Goal: Task Accomplishment & Management: Manage account settings

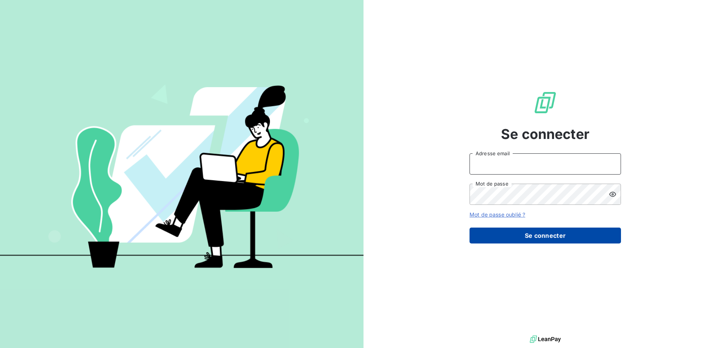
type input "[EMAIL_ADDRESS][DOMAIN_NAME]"
click at [515, 235] on button "Se connecter" at bounding box center [546, 236] width 152 height 16
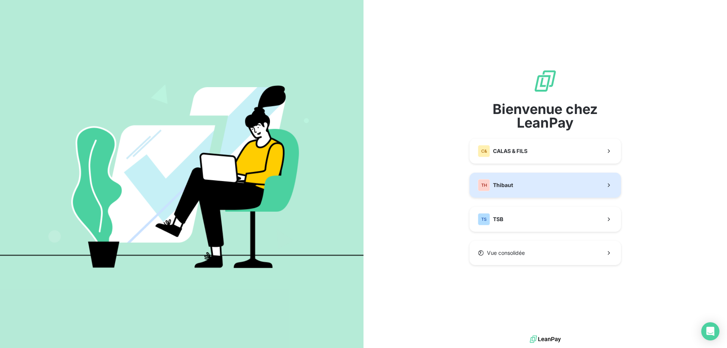
click at [523, 186] on button "TH Thibaut" at bounding box center [546, 185] width 152 height 25
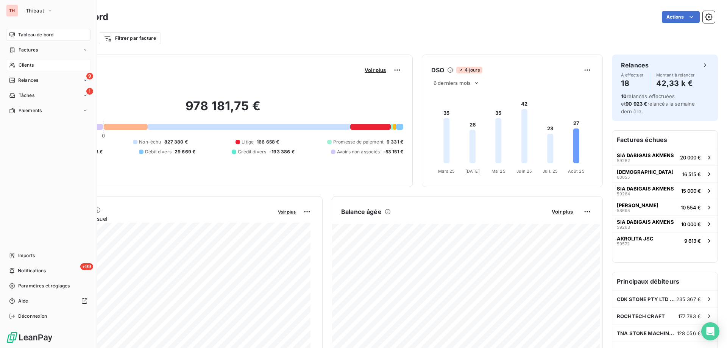
click at [13, 64] on icon at bounding box center [11, 65] width 5 height 5
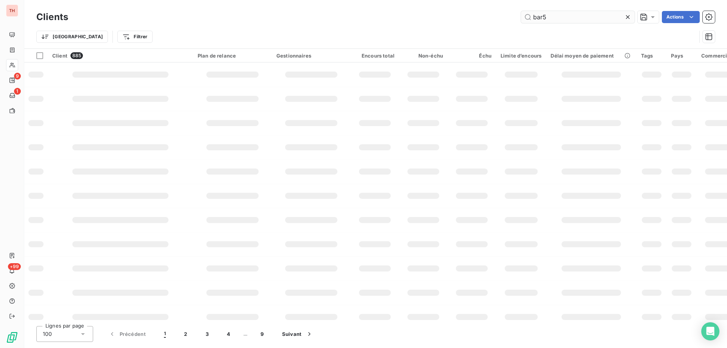
type input "bar50"
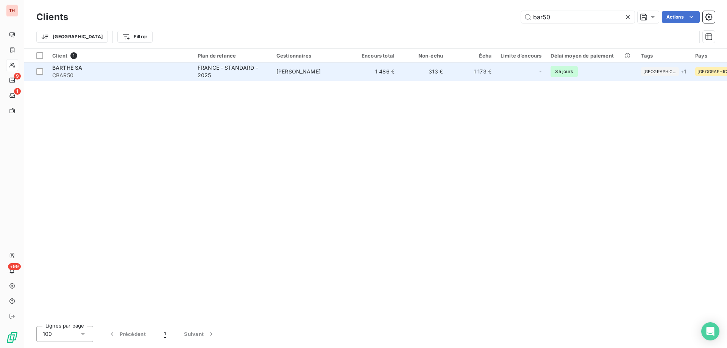
click at [269, 70] on td "FRANCE - STANDARD - 2025" at bounding box center [232, 72] width 79 height 18
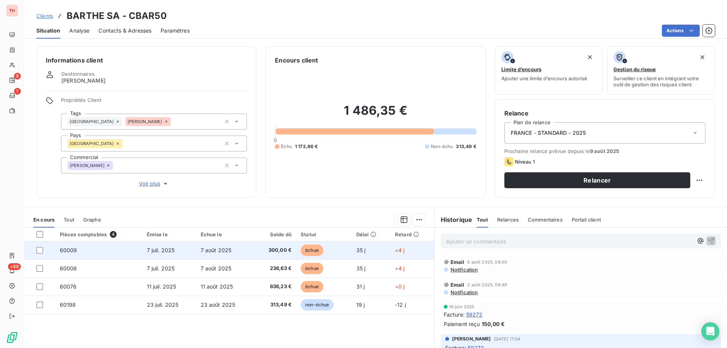
click at [313, 251] on span "échue" at bounding box center [312, 250] width 23 height 11
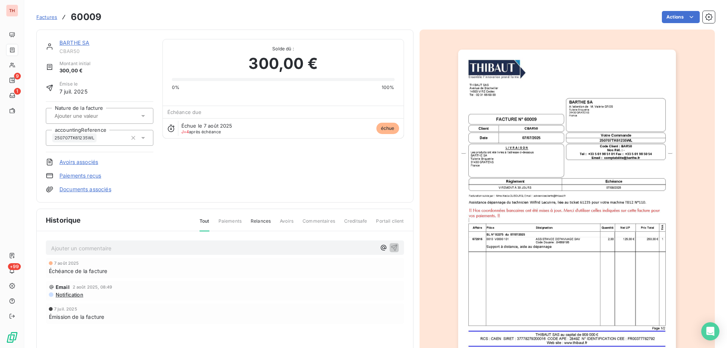
click at [673, 19] on html "TH 9 1 +99 Factures 60009 Actions BARTHE SA CBAR50 Montant initial 300,00 € Émi…" at bounding box center [363, 174] width 727 height 348
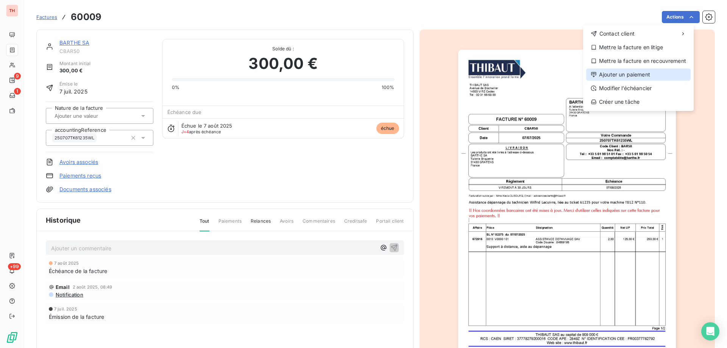
click at [629, 71] on div "Ajouter un paiement" at bounding box center [638, 75] width 105 height 12
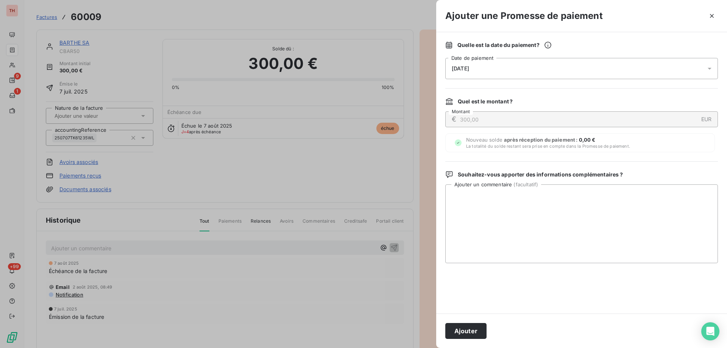
click at [503, 72] on div "12/08/2025" at bounding box center [582, 68] width 273 height 21
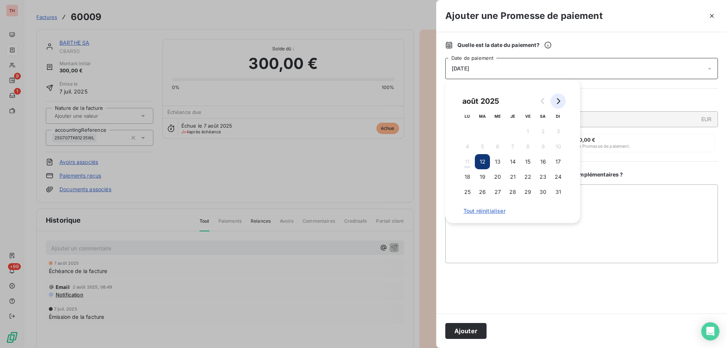
click at [561, 101] on button "Go to next month" at bounding box center [558, 101] width 15 height 15
click at [529, 130] on button "5" at bounding box center [528, 131] width 15 height 15
click at [617, 202] on textarea "Ajouter un commentaire ( facultatif )" at bounding box center [582, 224] width 273 height 79
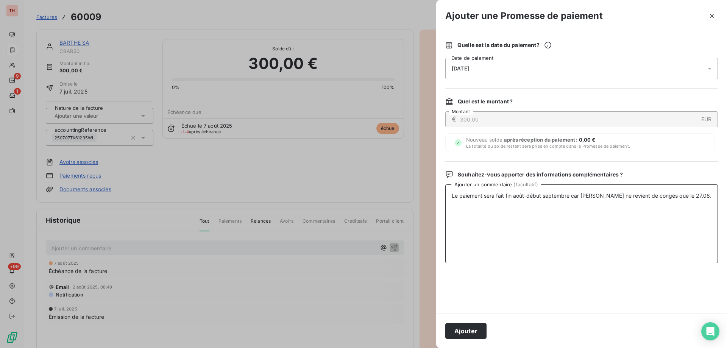
drag, startPoint x: 528, startPoint y: 194, endPoint x: 529, endPoint y: 202, distance: 8.0
click at [528, 194] on textarea "Le paiement sera fait fin août-début septembre car M. Barthe ne revient de cong…" at bounding box center [582, 224] width 273 height 79
type textarea "Le paiement sera fait fin août - début septembre car M. Barthe ne revient de co…"
drag, startPoint x: 699, startPoint y: 194, endPoint x: 431, endPoint y: 198, distance: 267.9
click at [432, 348] on div "Ajouter une Promesse de paiement Quelle est la date du paiement ? 05/09/2025 Da…" at bounding box center [363, 348] width 727 height 0
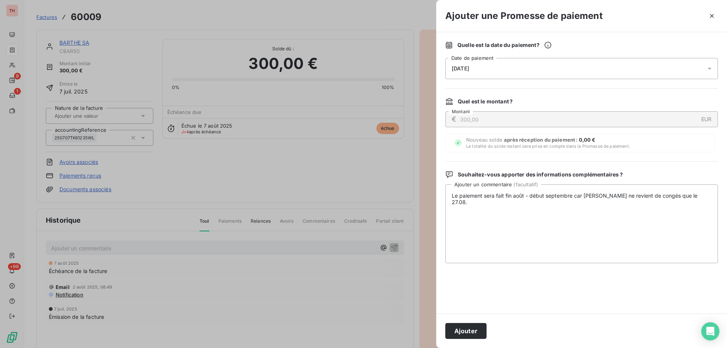
drag, startPoint x: 465, startPoint y: 330, endPoint x: 448, endPoint y: 284, distance: 49.3
click at [466, 330] on button "Ajouter" at bounding box center [466, 331] width 41 height 16
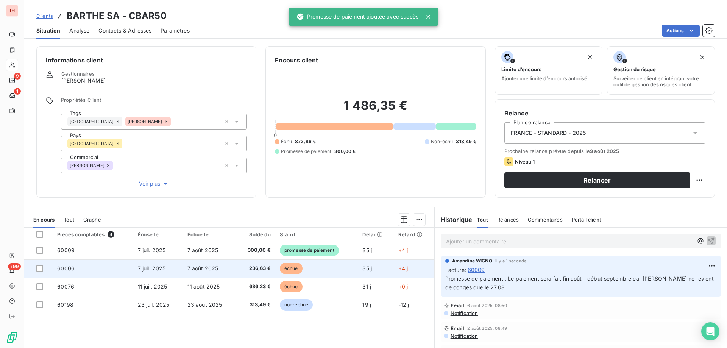
click at [293, 265] on span "échue" at bounding box center [291, 268] width 23 height 11
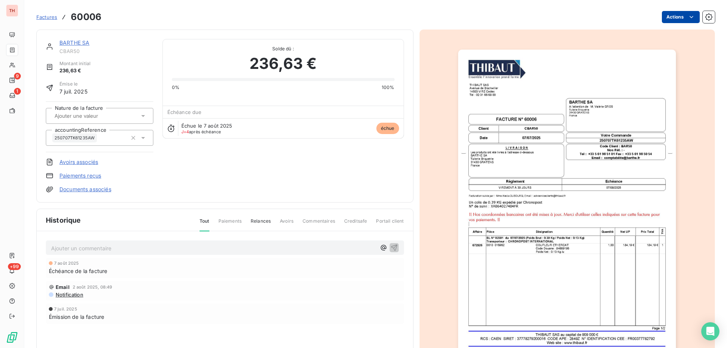
click at [682, 20] on html "TH 9 1 +99 Factures 60006 Actions BARTHE SA CBAR50 Montant initial 236,63 € Émi…" at bounding box center [363, 174] width 727 height 348
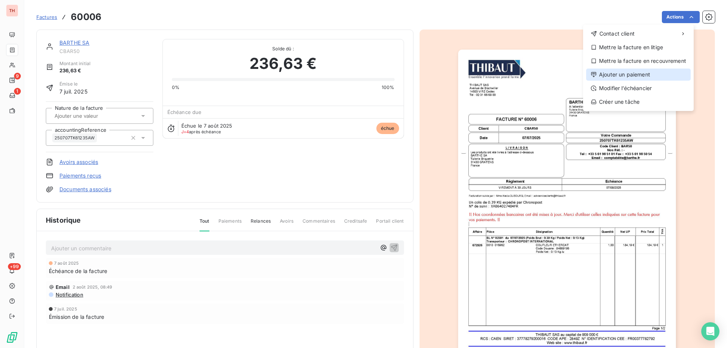
click at [618, 73] on div "Ajouter un paiement" at bounding box center [638, 75] width 105 height 12
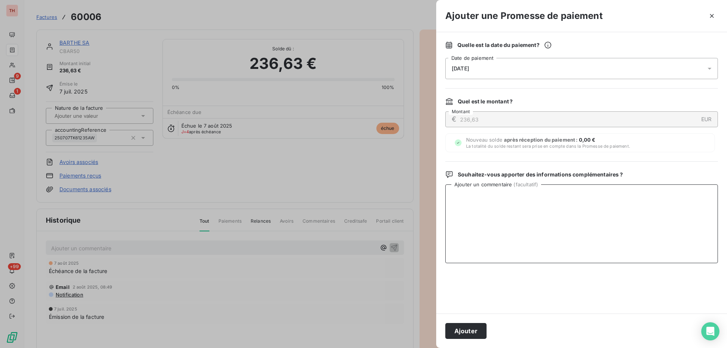
click at [529, 210] on textarea "Ajouter un commentaire ( facultatif )" at bounding box center [582, 224] width 273 height 79
paste textarea "Le paiement sera fait fin août - début septembre car M. Barthe ne revient de co…"
type textarea "Le paiement sera fait fin août - début septembre car M. Barthe ne revient de co…"
click at [507, 67] on div "12/08/2025" at bounding box center [582, 68] width 273 height 21
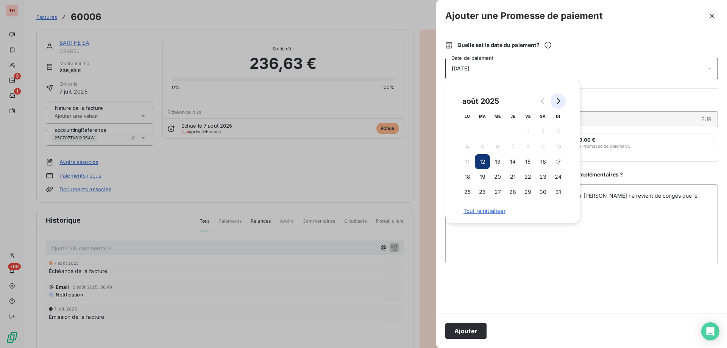
click at [562, 103] on button "Go to next month" at bounding box center [558, 101] width 15 height 15
drag, startPoint x: 526, startPoint y: 128, endPoint x: 534, endPoint y: 139, distance: 13.2
click at [526, 128] on button "5" at bounding box center [528, 131] width 15 height 15
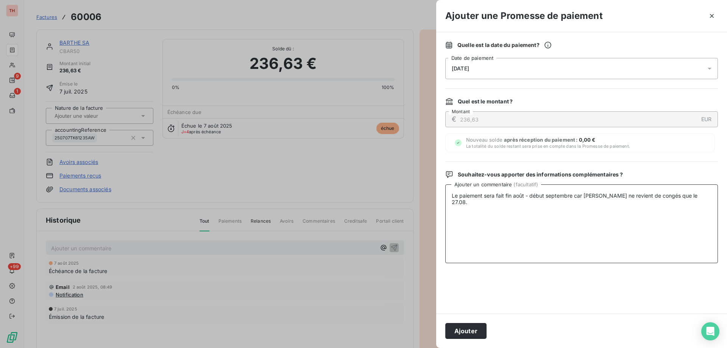
click at [615, 225] on textarea "Le paiement sera fait fin août - début septembre car M. Barthe ne revient de co…" at bounding box center [582, 224] width 273 height 79
click at [474, 327] on button "Ajouter" at bounding box center [466, 331] width 41 height 16
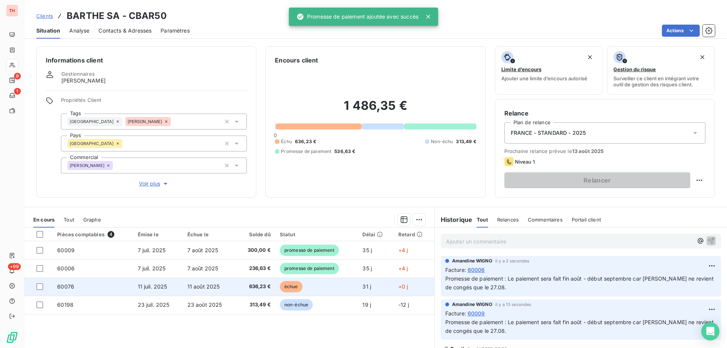
click at [292, 280] on td "échue" at bounding box center [316, 287] width 83 height 18
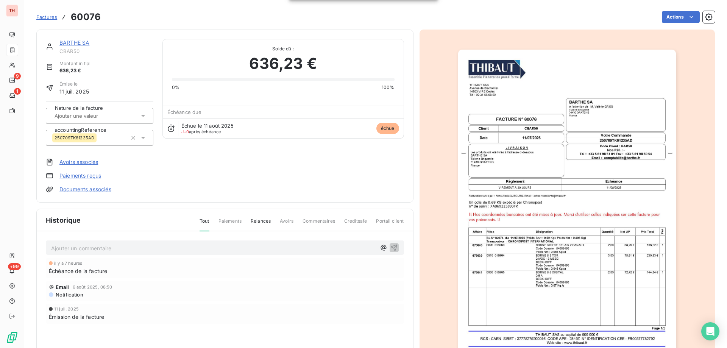
click at [671, 16] on html "TH 9 1 +99 Factures 60076 Actions BARTHE SA CBAR50 Montant initial 636,23 € Émi…" at bounding box center [363, 174] width 727 height 348
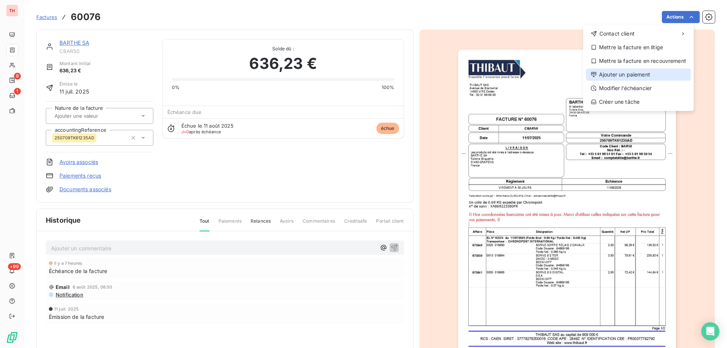
click at [632, 73] on div "Ajouter un paiement" at bounding box center [638, 75] width 105 height 12
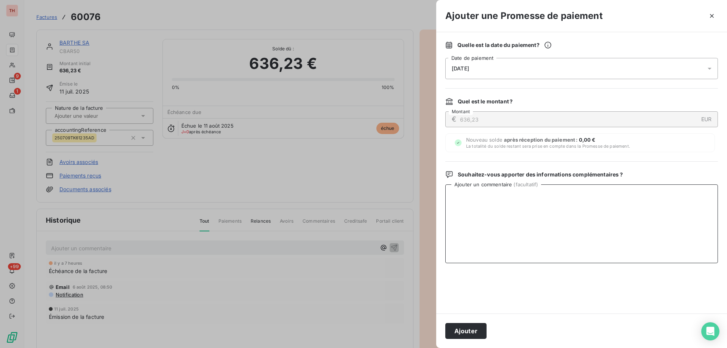
click at [493, 221] on textarea "Ajouter un commentaire ( facultatif )" at bounding box center [582, 224] width 273 height 79
paste textarea "Le paiement sera fait fin août - début septembre car M. Barthe ne revient de co…"
type textarea "Le paiement sera fait fin août - début septembre car M. Barthe ne revient de co…"
click at [520, 72] on div "12/08/2025" at bounding box center [582, 68] width 273 height 21
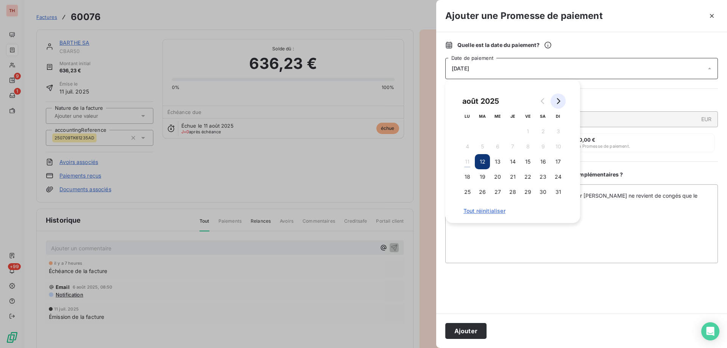
click at [564, 100] on button "Go to next month" at bounding box center [558, 101] width 15 height 15
click at [527, 128] on button "5" at bounding box center [528, 131] width 15 height 15
drag, startPoint x: 556, startPoint y: 224, endPoint x: 561, endPoint y: 229, distance: 7.0
click at [556, 225] on textarea "Le paiement sera fait fin août - début septembre car M. Barthe ne revient de co…" at bounding box center [582, 224] width 273 height 79
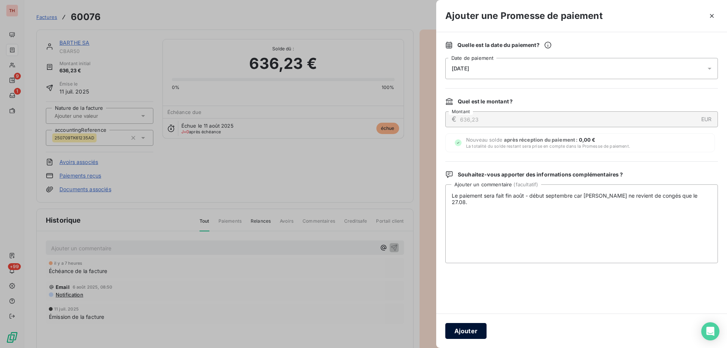
click at [463, 331] on button "Ajouter" at bounding box center [466, 331] width 41 height 16
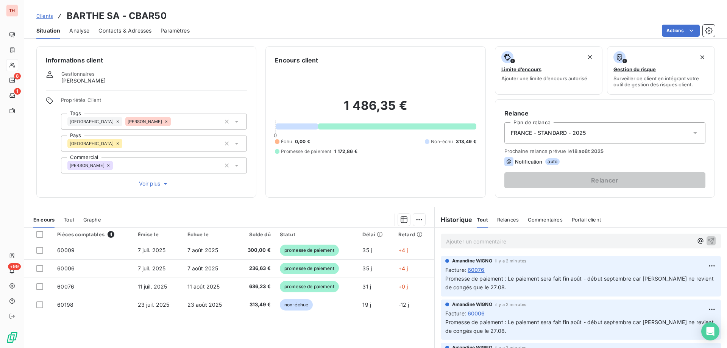
click at [51, 18] on span "Clients" at bounding box center [44, 16] width 17 height 6
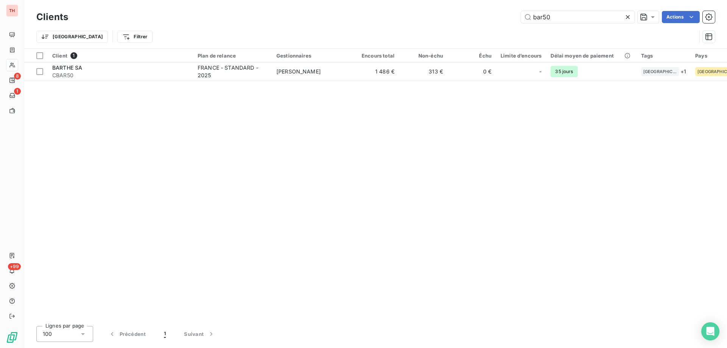
drag, startPoint x: 567, startPoint y: 15, endPoint x: 488, endPoint y: 12, distance: 79.2
click at [488, 12] on div "bar50 Actions" at bounding box center [396, 17] width 638 height 12
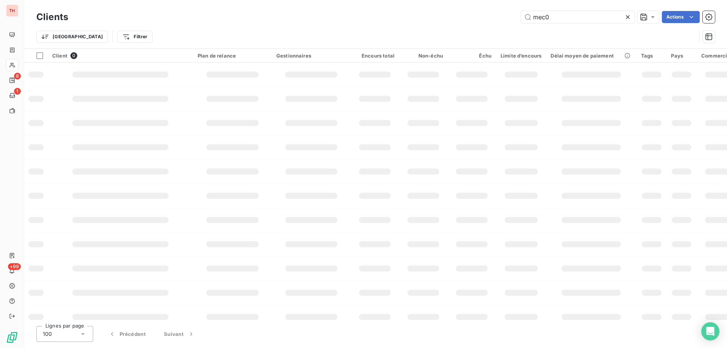
type input "mec09"
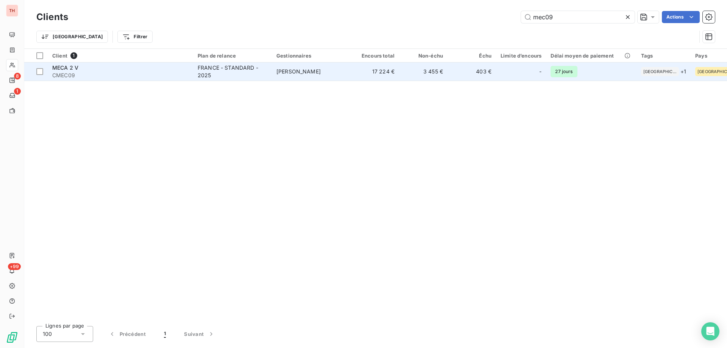
click at [226, 68] on div "FRANCE - STANDARD - 2025" at bounding box center [233, 71] width 70 height 15
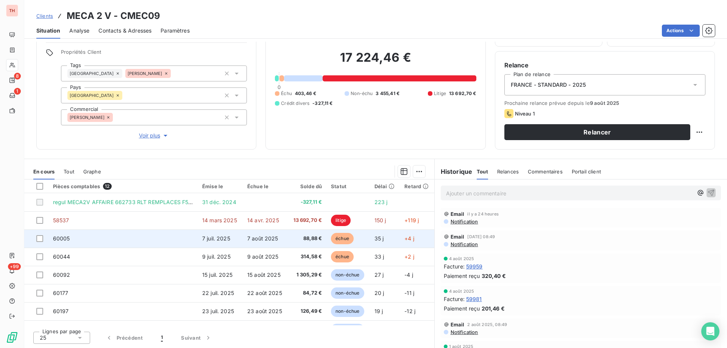
click at [337, 237] on span "échue" at bounding box center [342, 238] width 23 height 11
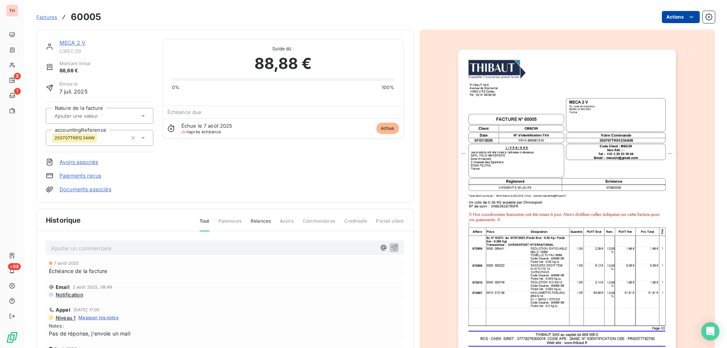
click at [668, 18] on html "TH 8 1 +99 Factures 60005 Actions MECA 2 V CMEC09 Montant initial 88,88 € Émise…" at bounding box center [363, 174] width 727 height 348
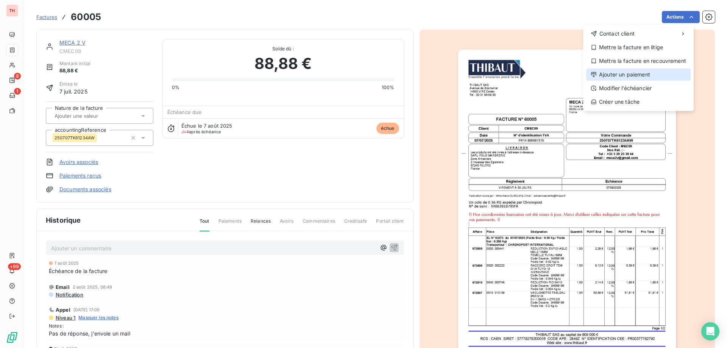
click at [638, 70] on div "Ajouter un paiement" at bounding box center [638, 75] width 105 height 12
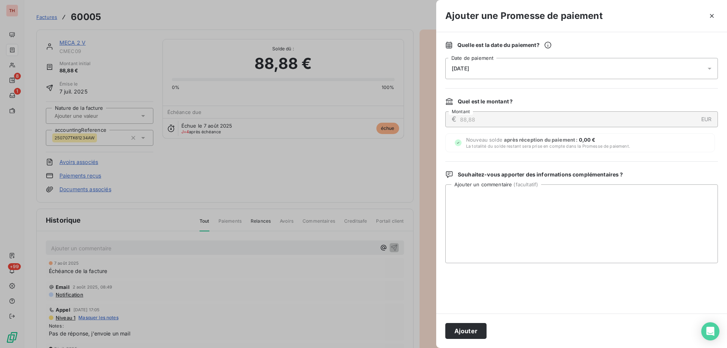
click at [502, 66] on div "12/08/2025" at bounding box center [582, 68] width 273 height 21
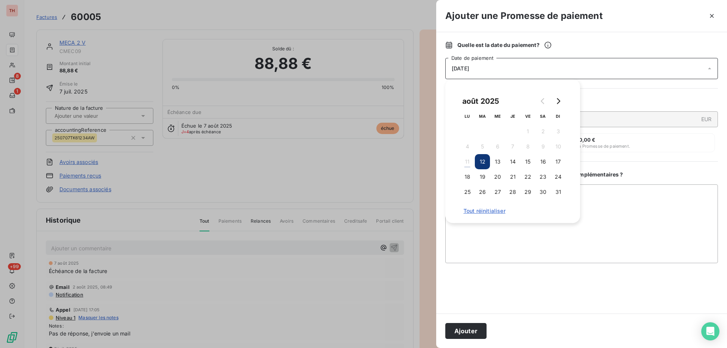
drag, startPoint x: 530, startPoint y: 158, endPoint x: 545, endPoint y: 215, distance: 59.0
click at [530, 158] on button "15" at bounding box center [528, 161] width 15 height 15
click at [613, 203] on textarea "Ajouter un commentaire ( facultatif )" at bounding box center [582, 224] width 273 height 79
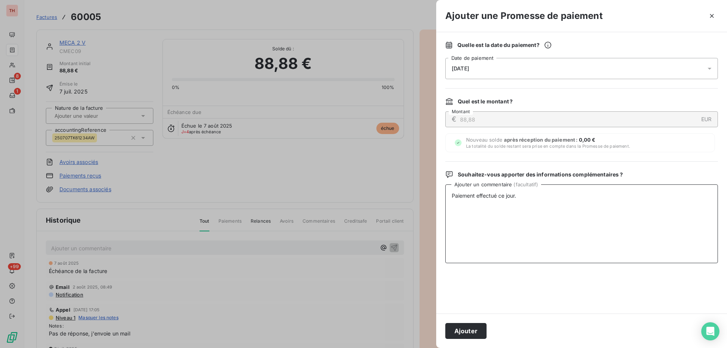
drag, startPoint x: 541, startPoint y: 204, endPoint x: 419, endPoint y: 203, distance: 122.8
click at [419, 348] on div "Ajouter une Promesse de paiement Quelle est la date du paiement ? 15/08/2025 Da…" at bounding box center [363, 348] width 727 height 0
type textarea "Paiement effectué ce jour."
click at [458, 335] on button "Ajouter" at bounding box center [466, 331] width 41 height 16
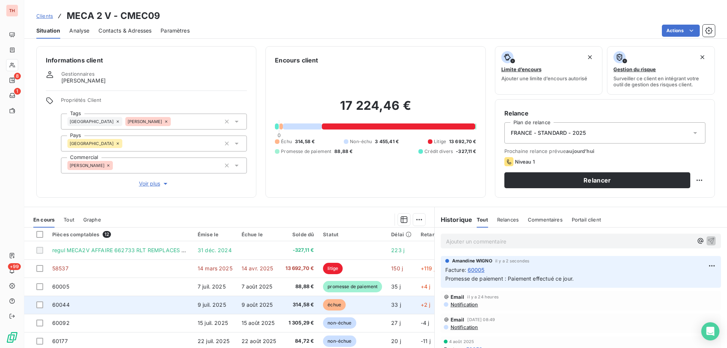
click at [328, 303] on span "échue" at bounding box center [334, 304] width 23 height 11
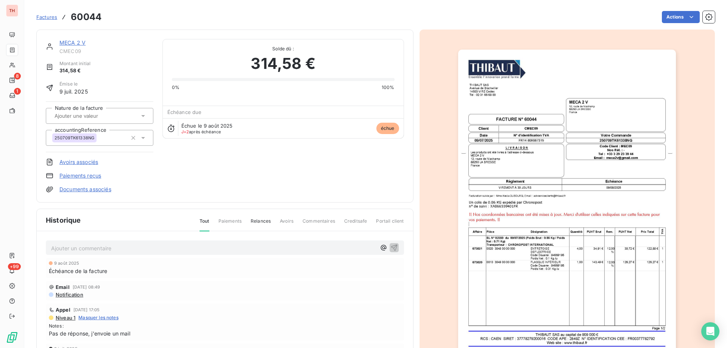
click at [676, 22] on html "TH 8 1 +99 Factures 60044 Actions MECA 2 V CMEC09 Montant initial 314,58 € Émis…" at bounding box center [363, 174] width 727 height 348
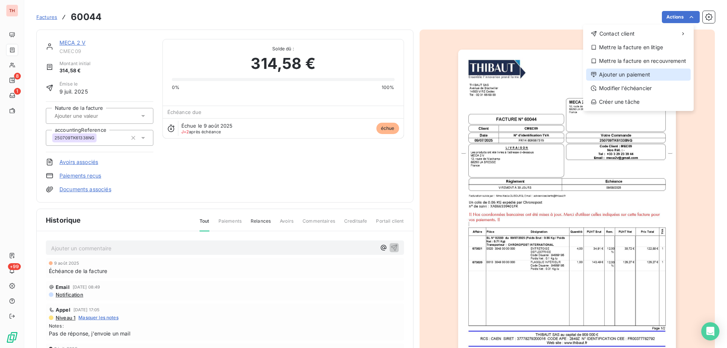
click at [651, 76] on div "Ajouter un paiement" at bounding box center [638, 75] width 105 height 12
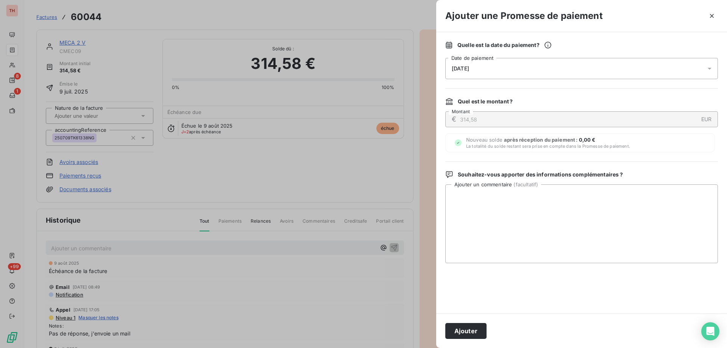
click at [549, 64] on div "12/08/2025" at bounding box center [582, 68] width 273 height 21
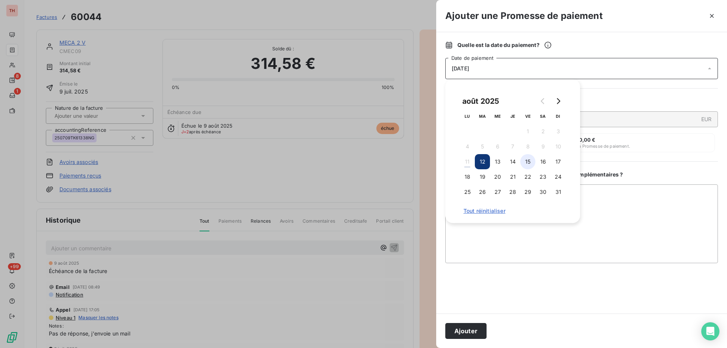
click at [527, 160] on button "15" at bounding box center [528, 161] width 15 height 15
click at [605, 203] on textarea "Ajouter un commentaire ( facultatif )" at bounding box center [582, 224] width 273 height 79
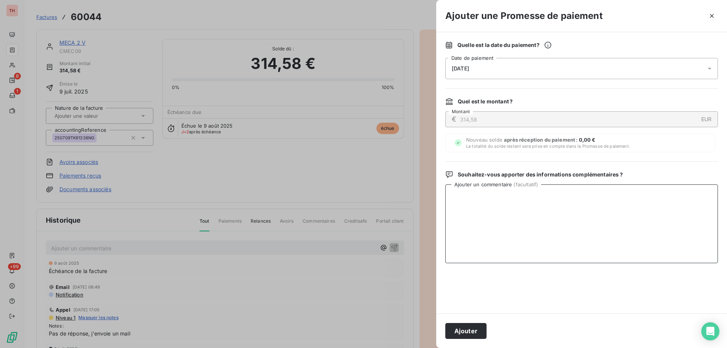
paste textarea "Paiement effectué ce jour."
type textarea "Paiement effectué ce jour."
click at [468, 325] on button "Ajouter" at bounding box center [466, 331] width 41 height 16
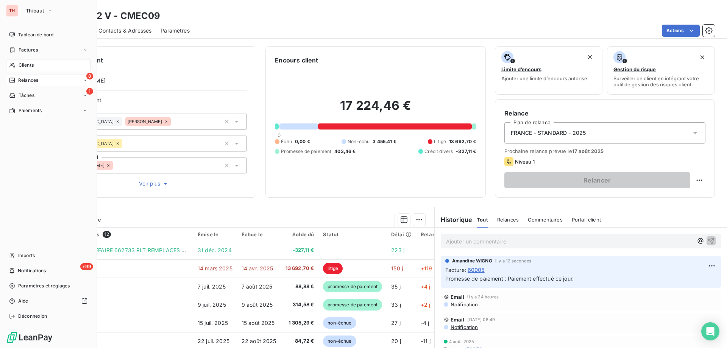
click at [17, 75] on div "8 Relances" at bounding box center [48, 80] width 84 height 12
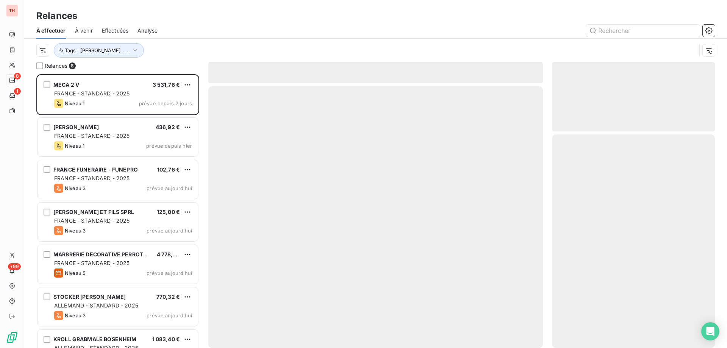
scroll to position [268, 157]
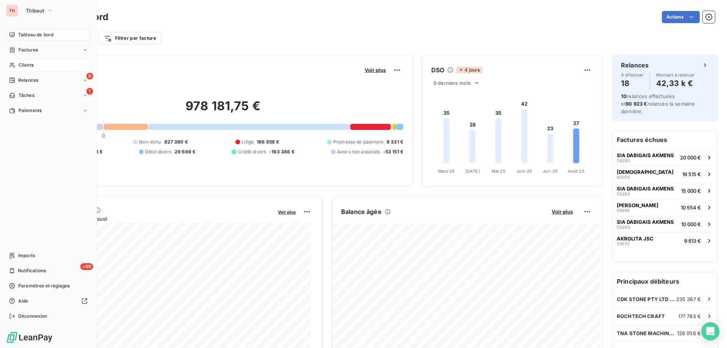
click at [28, 63] on span "Clients" at bounding box center [26, 65] width 15 height 7
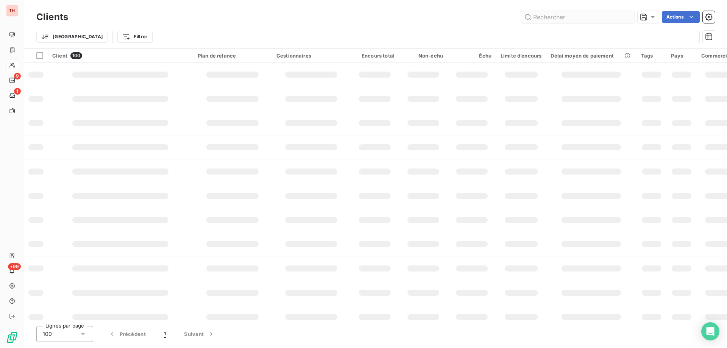
click at [565, 18] on input "text" at bounding box center [578, 17] width 114 height 12
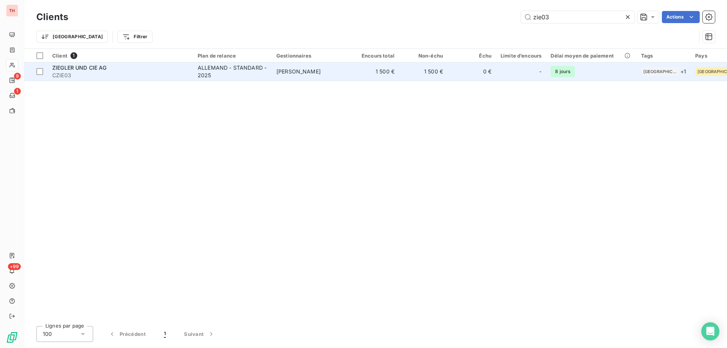
type input "zie03"
click at [197, 68] on td "ALLEMAND - STANDARD - 2025" at bounding box center [232, 72] width 79 height 18
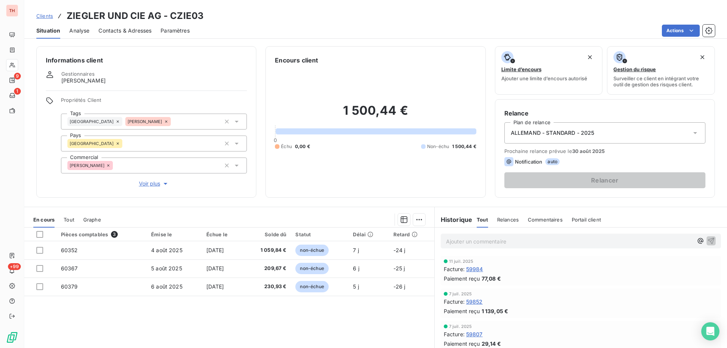
click at [43, 18] on span "Clients" at bounding box center [44, 16] width 17 height 6
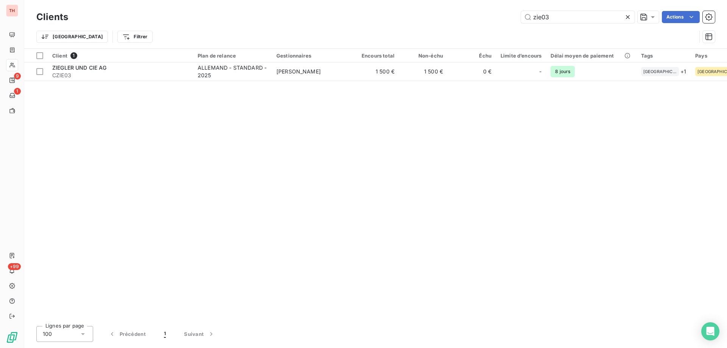
drag, startPoint x: 573, startPoint y: 16, endPoint x: 516, endPoint y: 22, distance: 57.2
click at [516, 22] on div "zie03 Actions" at bounding box center [396, 17] width 638 height 12
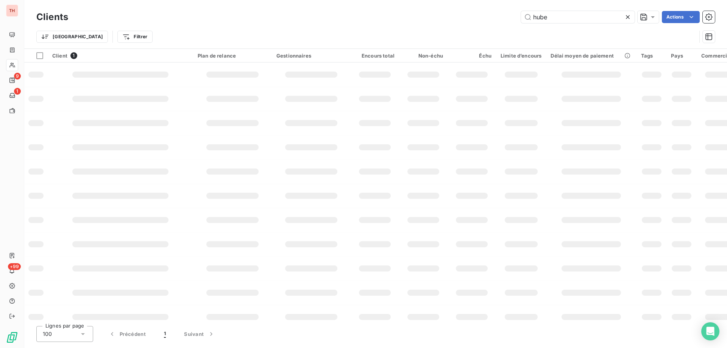
type input "huber"
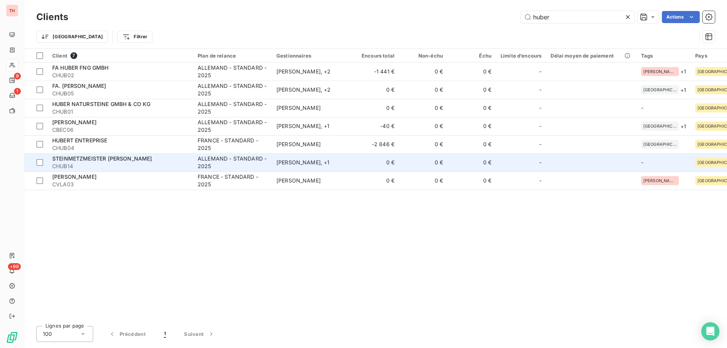
click at [162, 164] on span "CHUB14" at bounding box center [120, 167] width 136 height 8
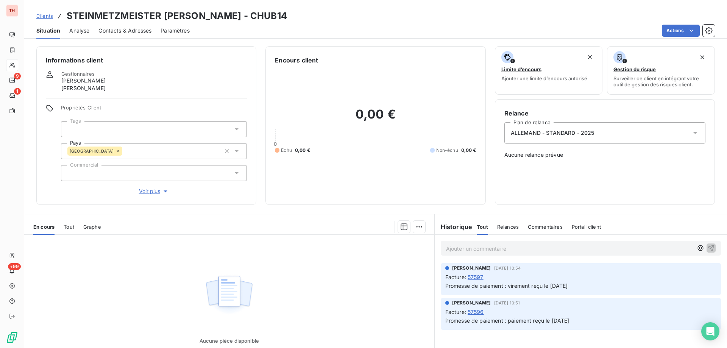
click at [46, 15] on span "Clients" at bounding box center [44, 16] width 17 height 6
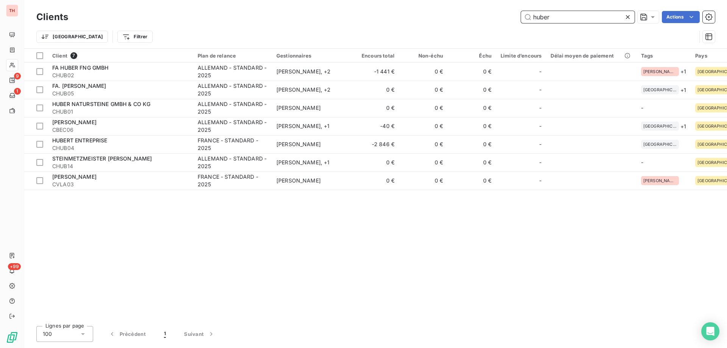
drag, startPoint x: 557, startPoint y: 17, endPoint x: 517, endPoint y: 20, distance: 40.3
click at [517, 20] on div "huber Actions" at bounding box center [396, 17] width 638 height 12
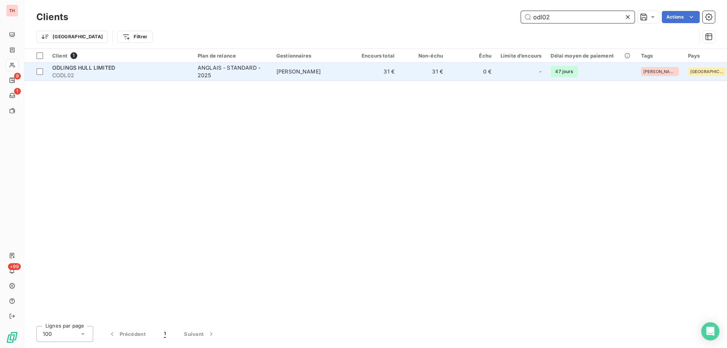
type input "odl02"
click at [275, 75] on td "Vanessa LECUYER" at bounding box center [311, 72] width 79 height 18
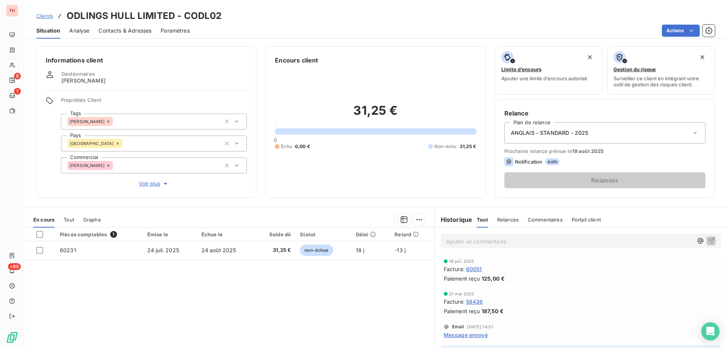
click at [40, 17] on span "Clients" at bounding box center [44, 16] width 17 height 6
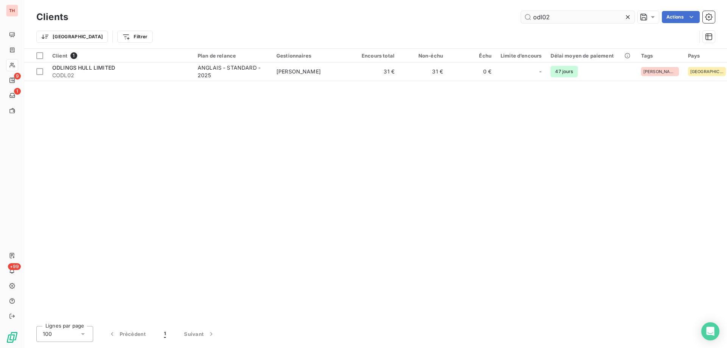
drag, startPoint x: 562, startPoint y: 17, endPoint x: 525, endPoint y: 21, distance: 37.4
click at [525, 21] on input "odl02" at bounding box center [578, 17] width 114 height 12
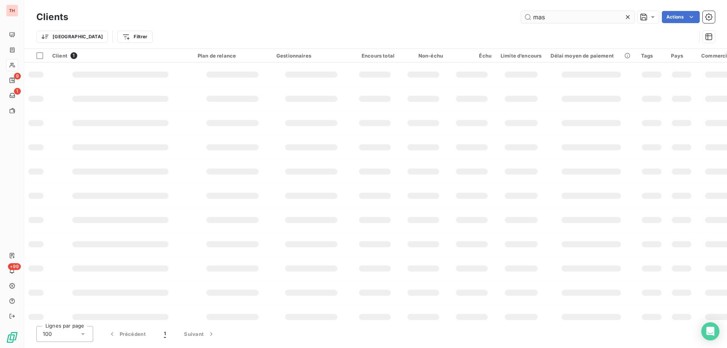
type input "masi"
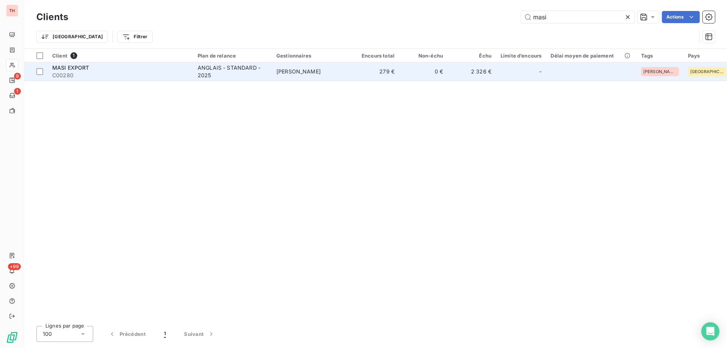
click at [317, 71] on span "Vanessa LECUYER" at bounding box center [299, 71] width 44 height 6
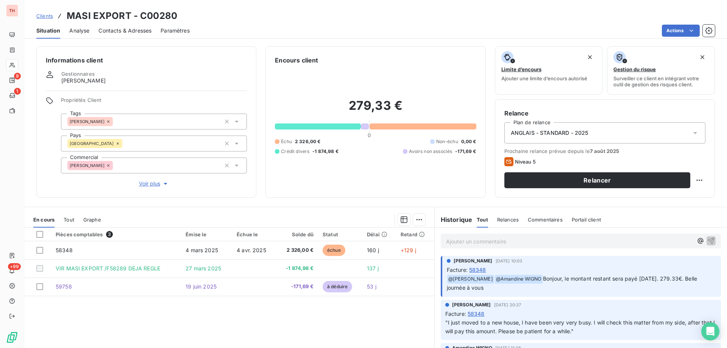
click at [49, 14] on span "Clients" at bounding box center [44, 16] width 17 height 6
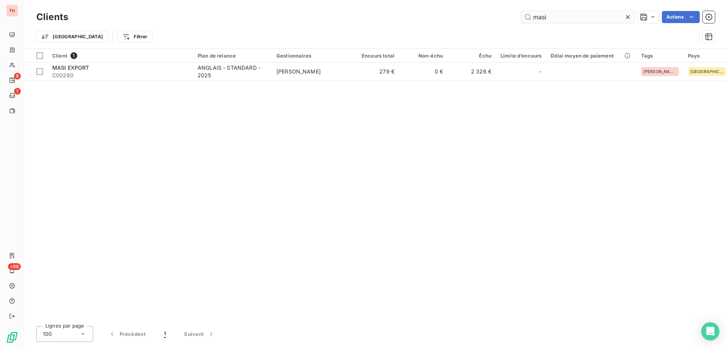
drag, startPoint x: 551, startPoint y: 15, endPoint x: 525, endPoint y: 19, distance: 26.7
click at [525, 19] on input "masi" at bounding box center [578, 17] width 114 height 12
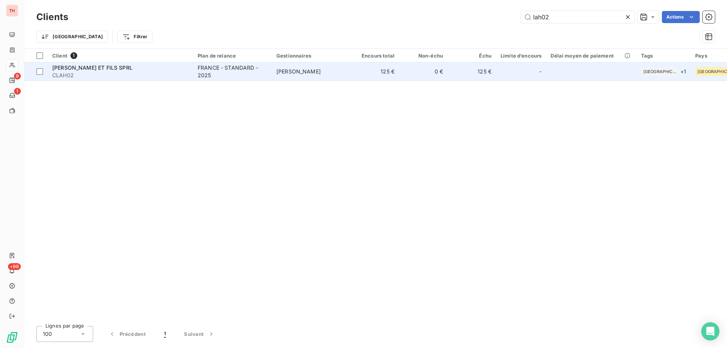
type input "lah02"
click at [291, 72] on span "steve derre" at bounding box center [299, 71] width 44 height 6
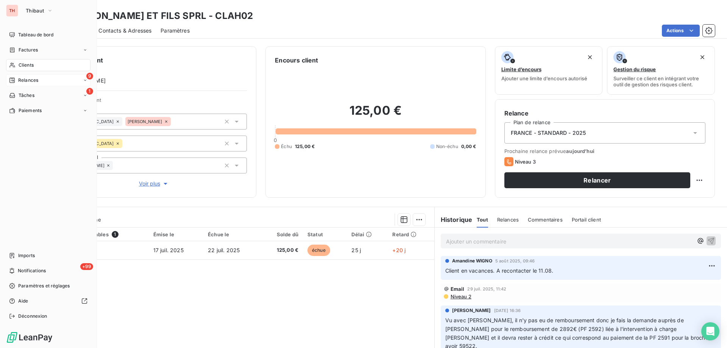
click at [18, 80] on div "Relances" at bounding box center [23, 80] width 29 height 7
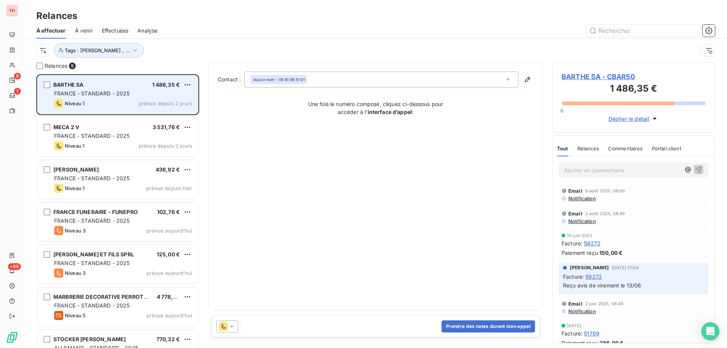
drag, startPoint x: 120, startPoint y: 126, endPoint x: 139, endPoint y: 111, distance: 24.0
click at [120, 126] on div "MECA 2 V 3 531,76 €" at bounding box center [123, 127] width 138 height 7
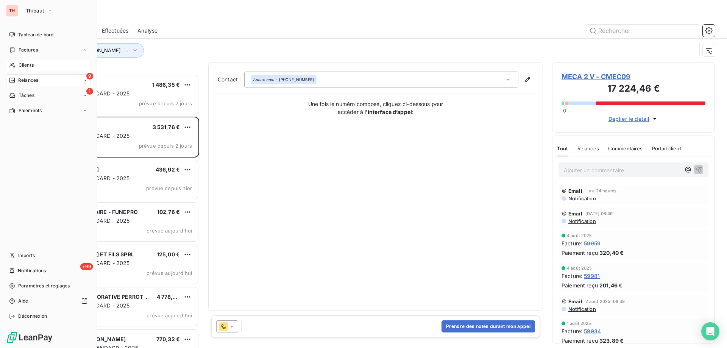
click at [26, 59] on nav "Tableau de bord Factures Clients 9 Relances 1 Tâches Paiements" at bounding box center [48, 73] width 84 height 88
click at [26, 63] on span "Clients" at bounding box center [26, 65] width 15 height 7
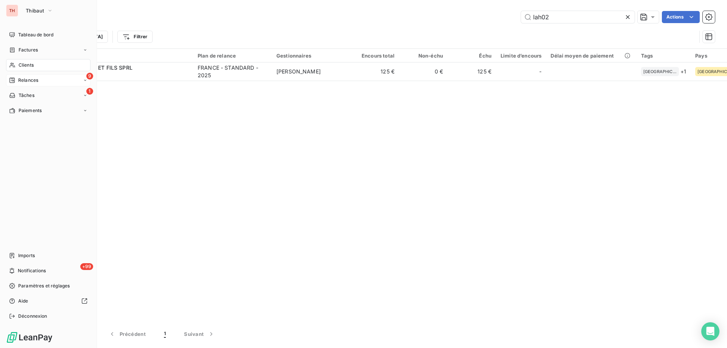
click at [31, 80] on span "Relances" at bounding box center [28, 80] width 20 height 7
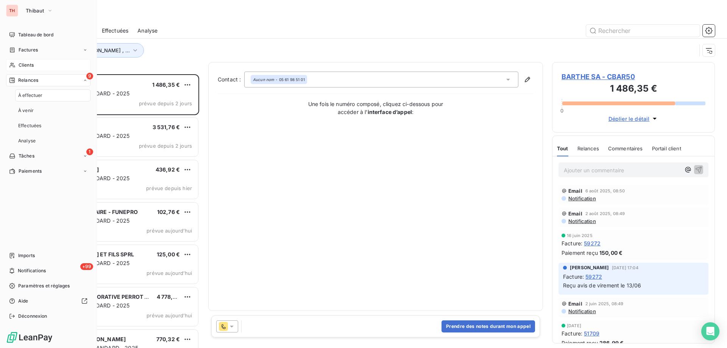
scroll to position [268, 157]
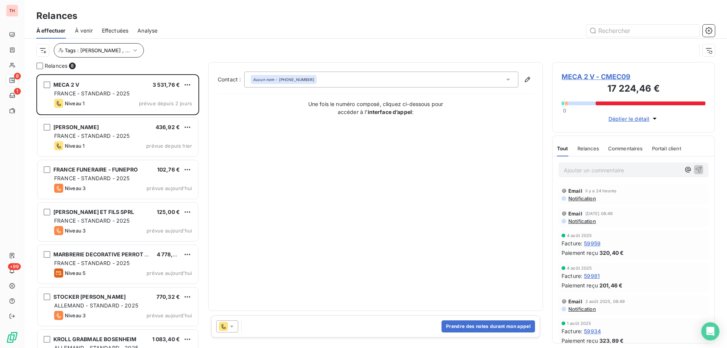
scroll to position [268, 157]
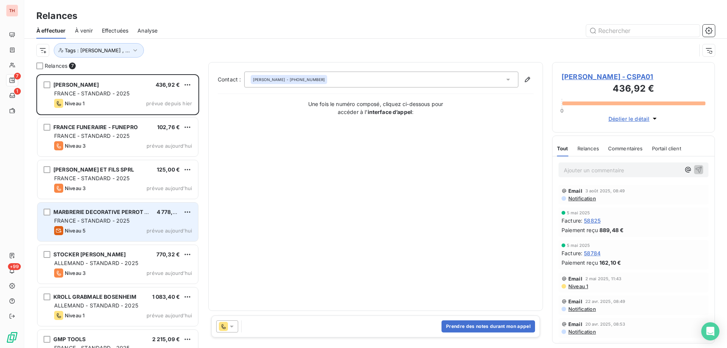
drag, startPoint x: 128, startPoint y: 228, endPoint x: 140, endPoint y: 227, distance: 12.2
click at [128, 228] on div "Niveau 5 prévue aujourd’hui" at bounding box center [123, 230] width 138 height 9
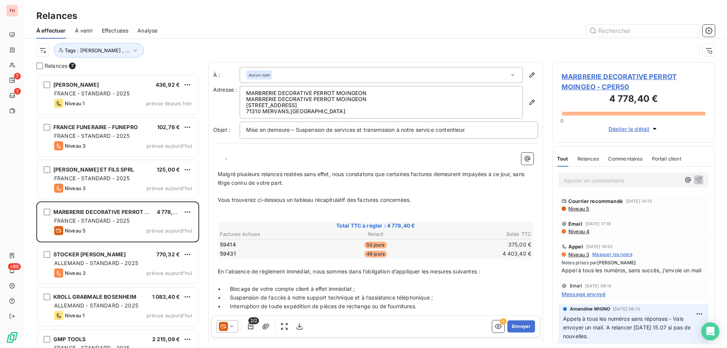
click at [574, 207] on span "Niveau 5" at bounding box center [579, 209] width 22 height 6
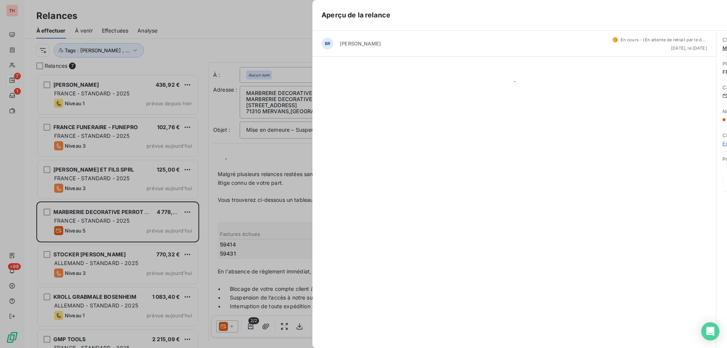
scroll to position [268, 157]
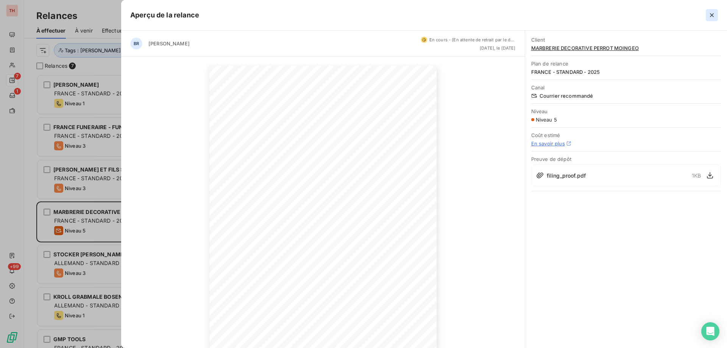
click at [713, 14] on icon "button" at bounding box center [712, 15] width 8 height 8
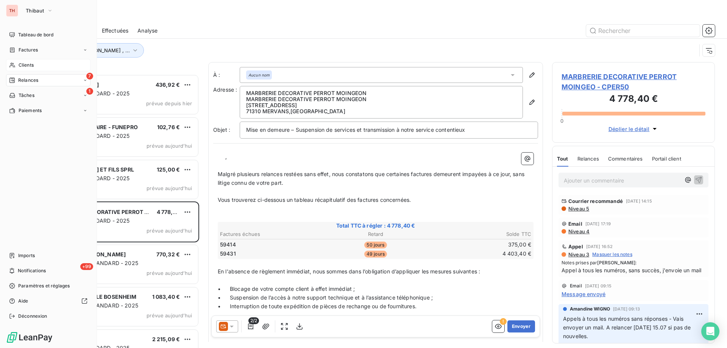
click at [13, 65] on icon at bounding box center [12, 65] width 6 height 6
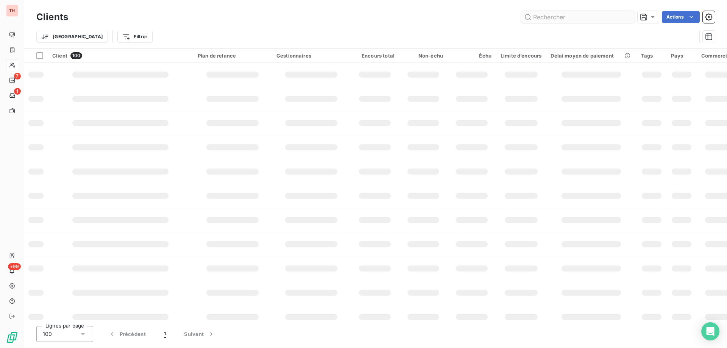
click at [555, 17] on input "text" at bounding box center [578, 17] width 114 height 12
type input "per50"
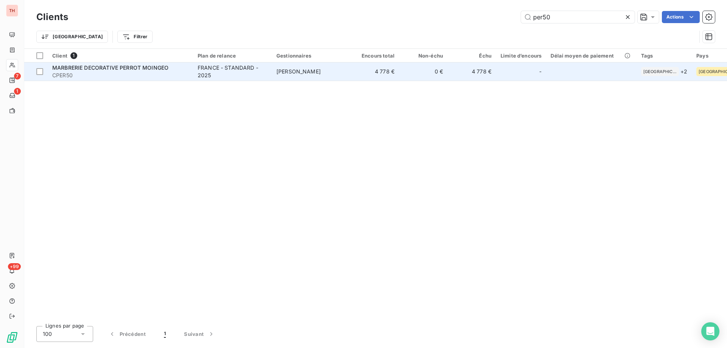
click at [220, 75] on div "FRANCE - STANDARD - 2025" at bounding box center [233, 71] width 70 height 15
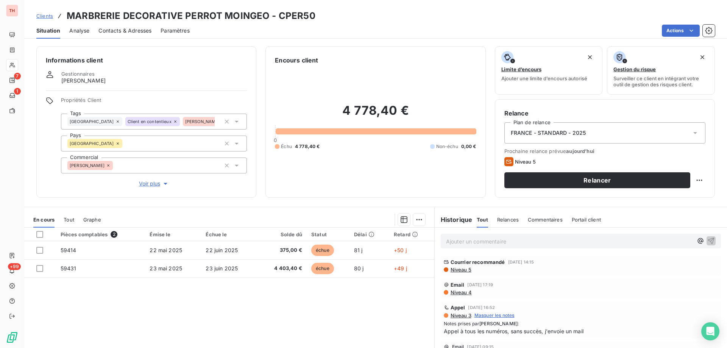
click at [560, 241] on p "Ajouter un commentaire ﻿" at bounding box center [569, 241] width 247 height 9
drag, startPoint x: 470, startPoint y: 239, endPoint x: 490, endPoint y: 257, distance: 26.9
click at [470, 240] on span "Appels au +33 6 07 13 73 20" at bounding box center [483, 241] width 75 height 6
drag, startPoint x: 469, startPoint y: 240, endPoint x: 472, endPoint y: 247, distance: 8.0
click at [469, 240] on span "Appels au +33 6 71 97 30 08 et au +33 6 07 13 73 20" at bounding box center [515, 241] width 139 height 6
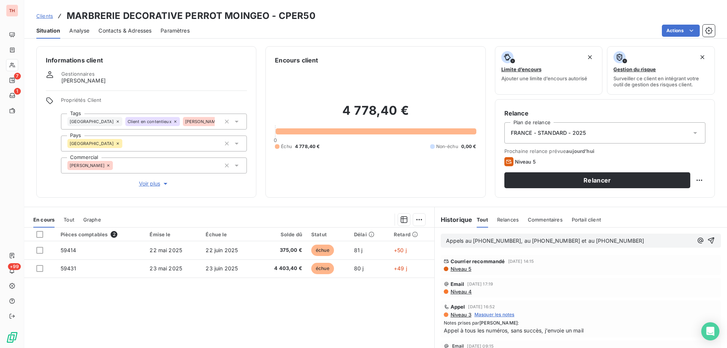
click at [648, 241] on p "Appels au +33 3 85 76 11 34, au +33 6 71 97 30 08 et au +33 6 07 13 73 20" at bounding box center [569, 241] width 247 height 9
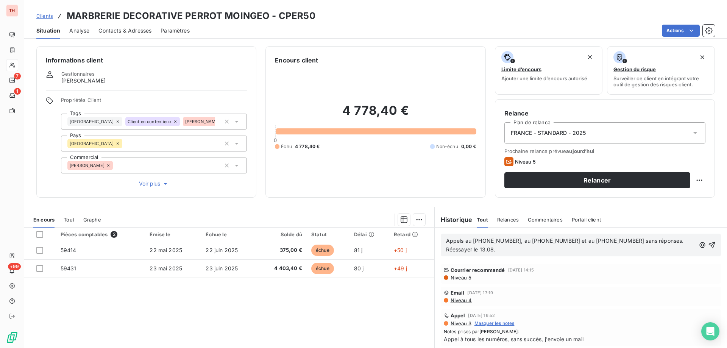
click at [708, 244] on icon "button" at bounding box center [712, 245] width 8 height 8
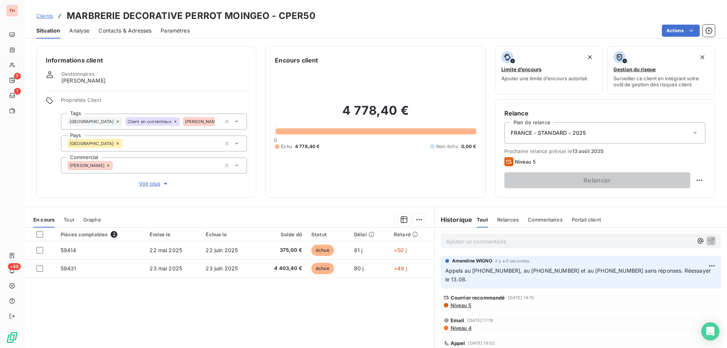
click at [42, 16] on span "Clients" at bounding box center [44, 16] width 17 height 6
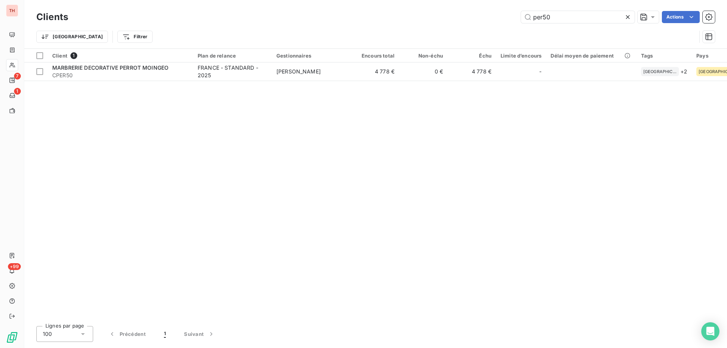
drag, startPoint x: 554, startPoint y: 20, endPoint x: 512, endPoint y: 17, distance: 42.1
click at [512, 17] on div "per50 Actions" at bounding box center [396, 17] width 638 height 12
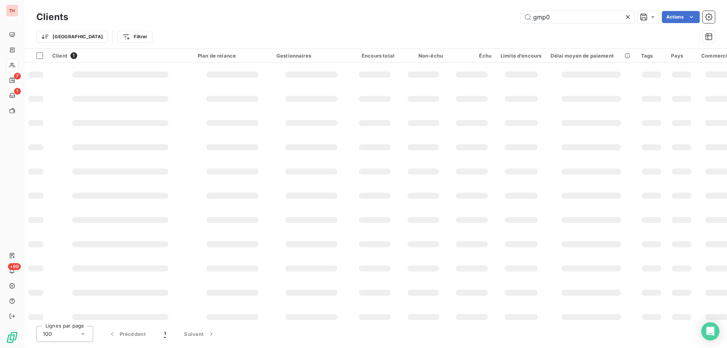
type input "gmp01"
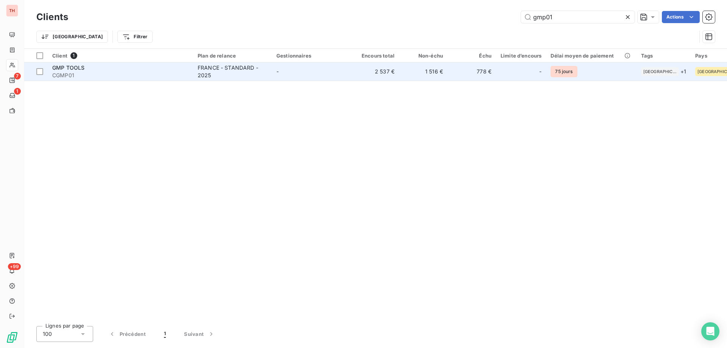
click at [252, 72] on div "FRANCE - STANDARD - 2025" at bounding box center [233, 71] width 70 height 15
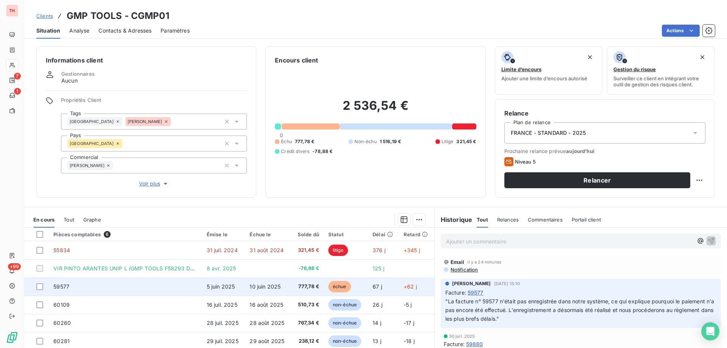
click at [331, 286] on span "échue" at bounding box center [339, 286] width 23 height 11
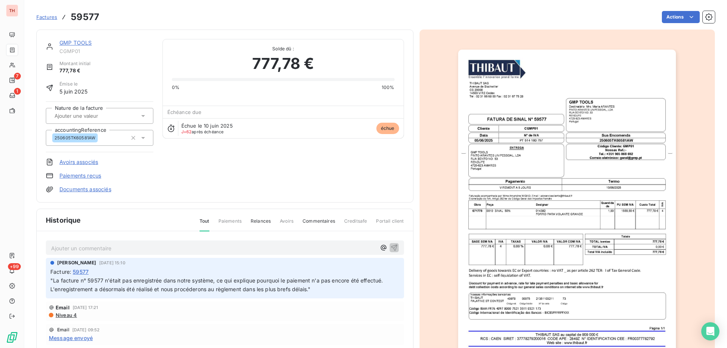
click at [662, 19] on html "TH 7 1 +99 Factures 59577 Actions GMP TOOLS CGMP01 Montant initial 777,78 € Émi…" at bounding box center [363, 174] width 727 height 348
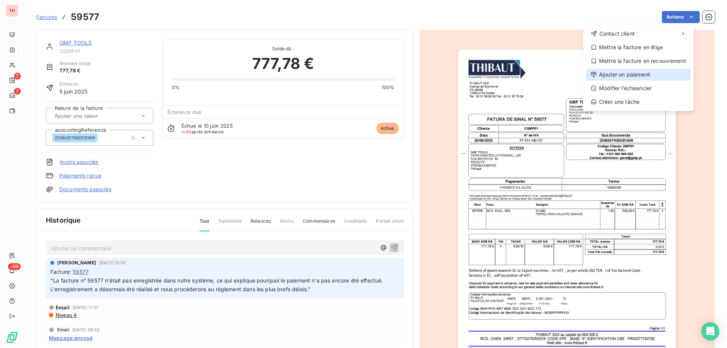
click at [624, 74] on div "Ajouter un paiement" at bounding box center [638, 75] width 105 height 12
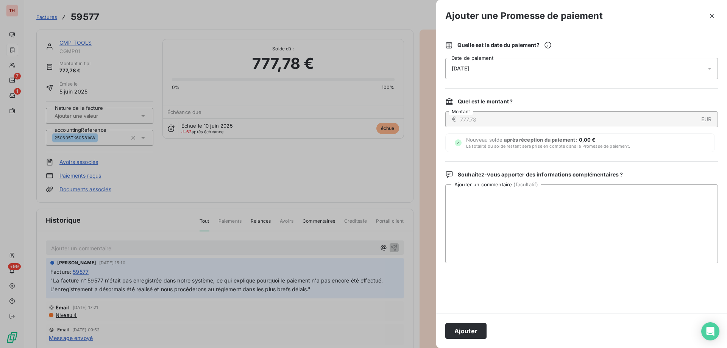
click at [575, 74] on div "12/08/2025" at bounding box center [582, 68] width 273 height 21
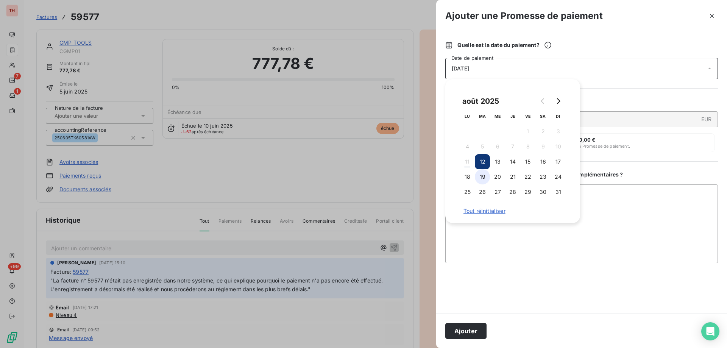
click at [481, 175] on button "19" at bounding box center [482, 176] width 15 height 15
click at [615, 200] on textarea "Ajouter un commentaire ( facultatif )" at bounding box center [582, 224] width 273 height 79
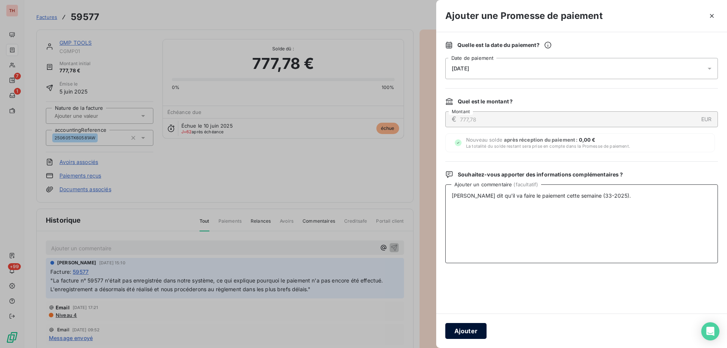
type textarea "Antonio dit qu'il va faire le paiement cette semaine (33-2025)."
click at [472, 330] on button "Ajouter" at bounding box center [466, 331] width 41 height 16
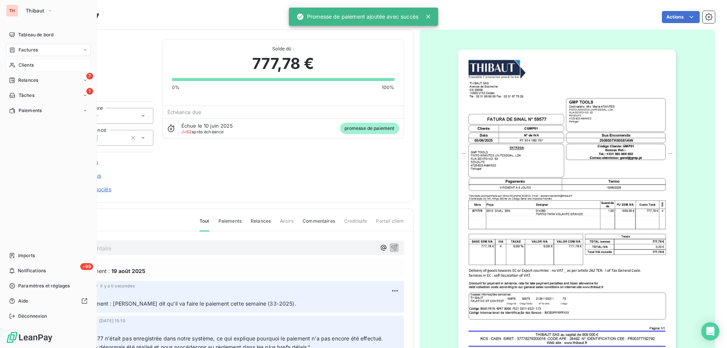
click at [24, 65] on span "Clients" at bounding box center [26, 65] width 15 height 7
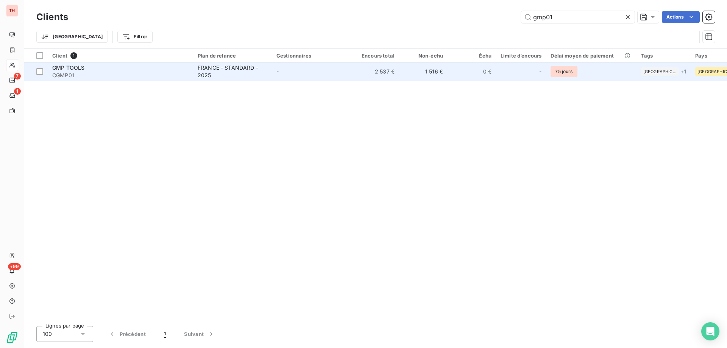
click at [287, 75] on td "-" at bounding box center [311, 72] width 79 height 18
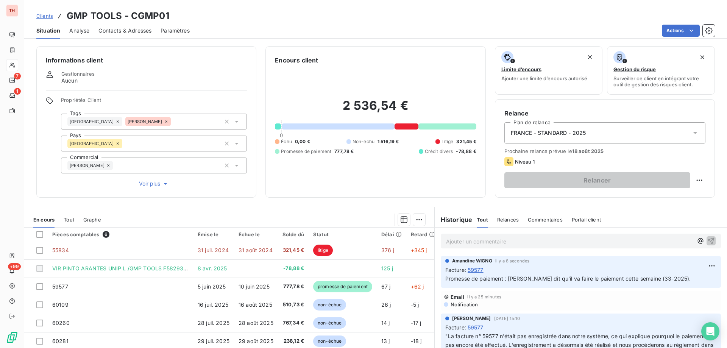
click at [42, 16] on span "Clients" at bounding box center [44, 16] width 17 height 6
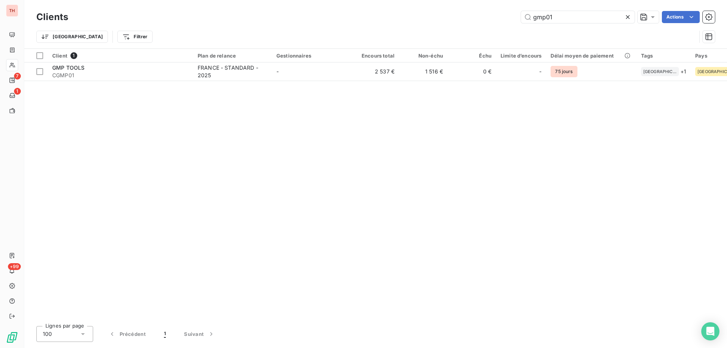
drag, startPoint x: 561, startPoint y: 19, endPoint x: 520, endPoint y: 17, distance: 41.0
click at [520, 17] on div "gmp01 Actions" at bounding box center [396, 17] width 638 height 12
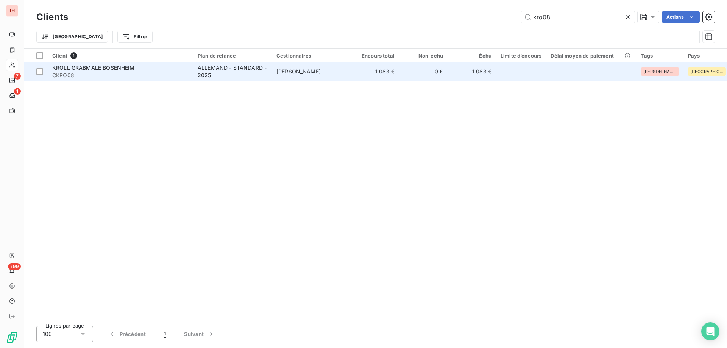
type input "kro08"
click at [239, 70] on div "ALLEMAND - STANDARD - 2025" at bounding box center [233, 71] width 70 height 15
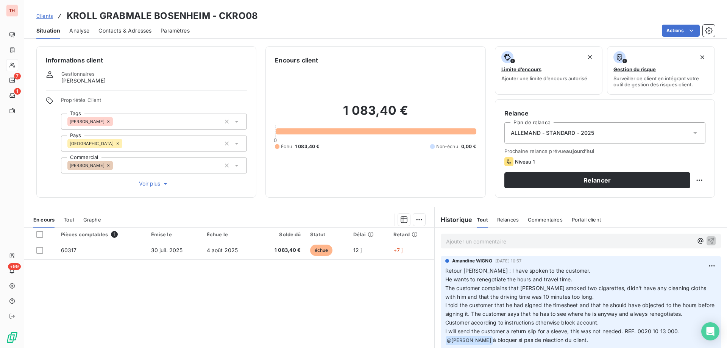
scroll to position [38, 0]
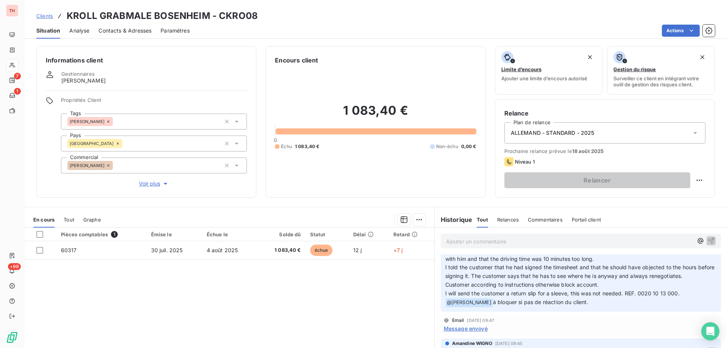
click at [44, 17] on span "Clients" at bounding box center [44, 16] width 17 height 6
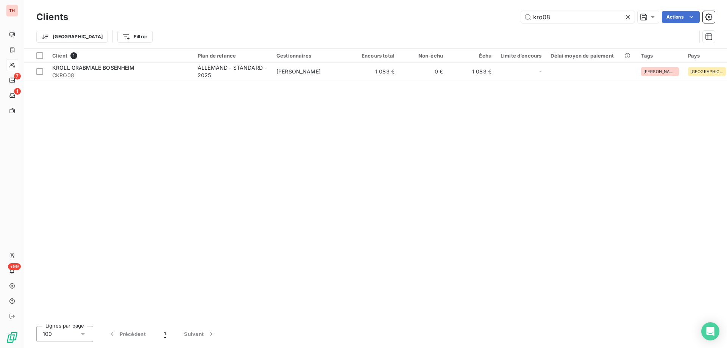
drag, startPoint x: 540, startPoint y: 17, endPoint x: 500, endPoint y: 16, distance: 39.4
click at [500, 16] on div "kro08 Actions" at bounding box center [396, 17] width 638 height 12
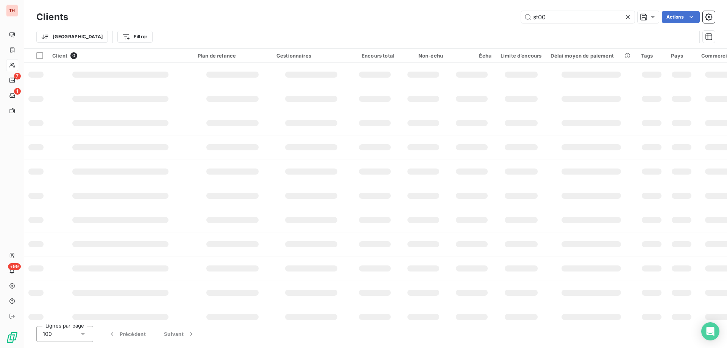
type input "st003"
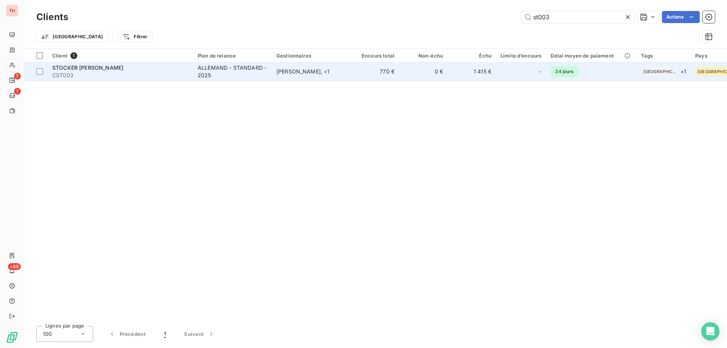
click at [211, 66] on div "ALLEMAND - STANDARD - 2025" at bounding box center [233, 71] width 70 height 15
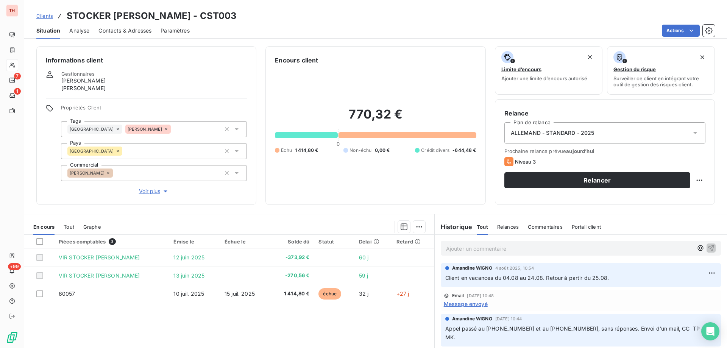
click at [44, 17] on span "Clients" at bounding box center [44, 16] width 17 height 6
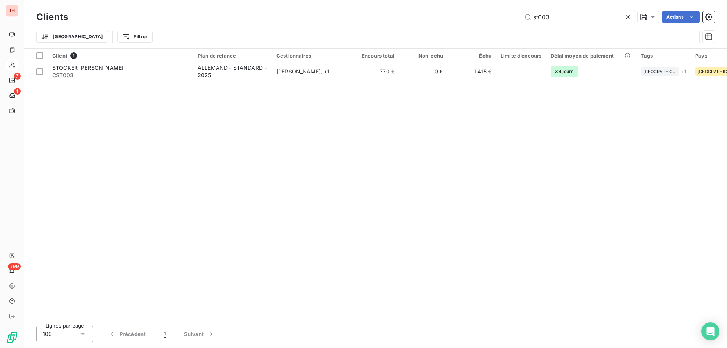
drag, startPoint x: 552, startPoint y: 16, endPoint x: 495, endPoint y: 16, distance: 57.2
click at [495, 16] on div "st003 Actions" at bounding box center [396, 17] width 638 height 12
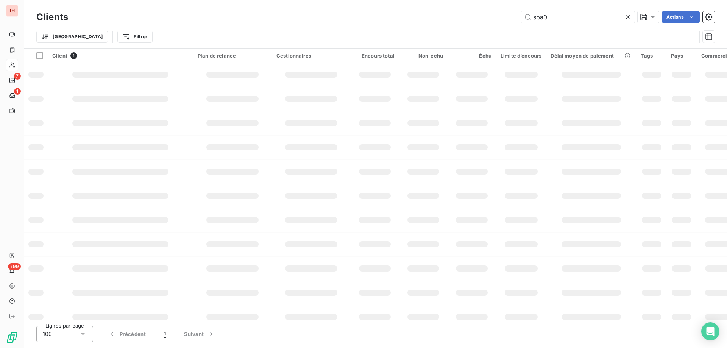
type input "spa01"
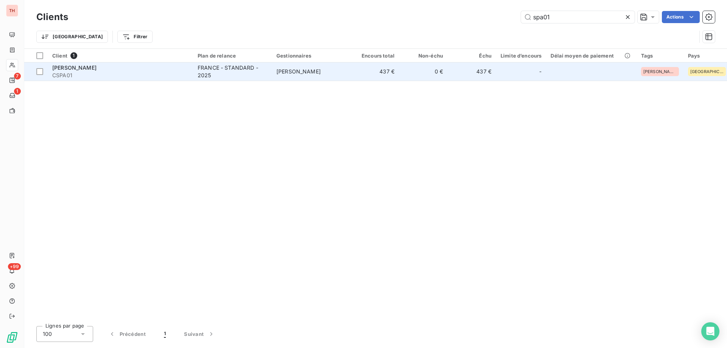
click at [306, 67] on td "Tony MERLIN" at bounding box center [311, 72] width 79 height 18
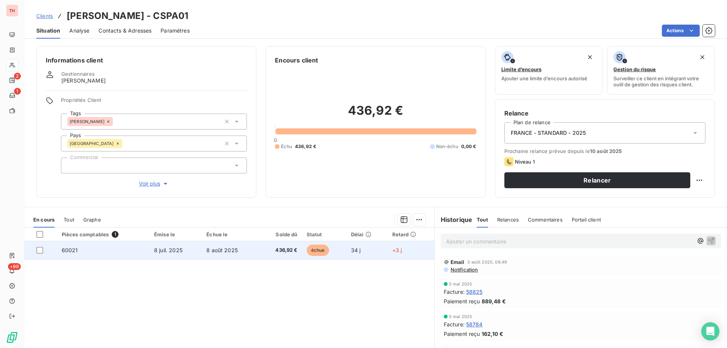
click at [314, 249] on span "échue" at bounding box center [318, 250] width 23 height 11
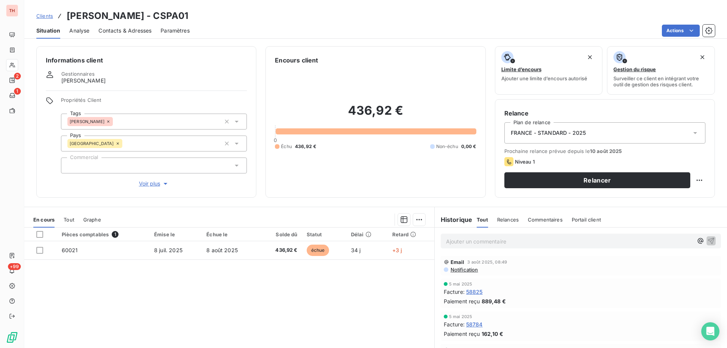
click at [468, 241] on p "Ajouter un commentaire ﻿" at bounding box center [569, 241] width 247 height 9
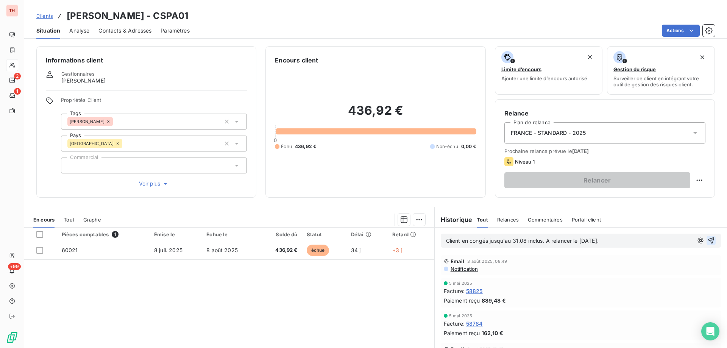
click at [708, 241] on icon "button" at bounding box center [712, 241] width 8 height 8
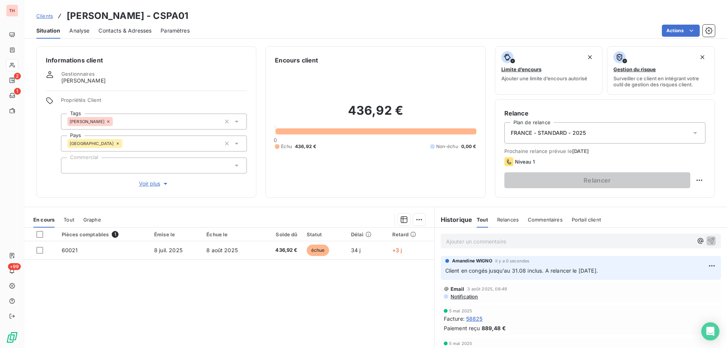
click at [44, 16] on span "Clients" at bounding box center [44, 16] width 17 height 6
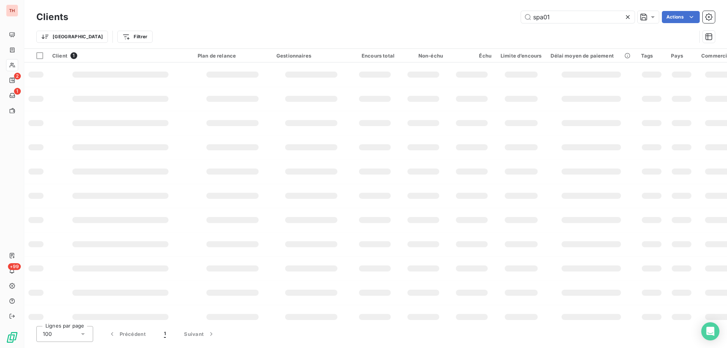
drag, startPoint x: 538, startPoint y: 17, endPoint x: 518, endPoint y: 17, distance: 19.7
click at [519, 17] on div "spa01 Actions" at bounding box center [396, 17] width 638 height 12
type input "fra16"
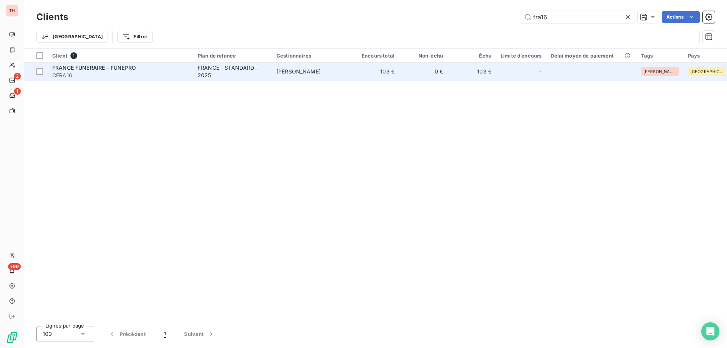
click at [304, 68] on span "PATRICK DELBREIL" at bounding box center [299, 71] width 44 height 6
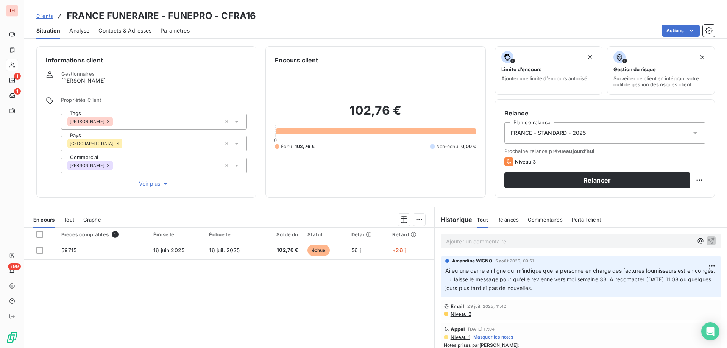
click at [44, 17] on span "Clients" at bounding box center [44, 16] width 17 height 6
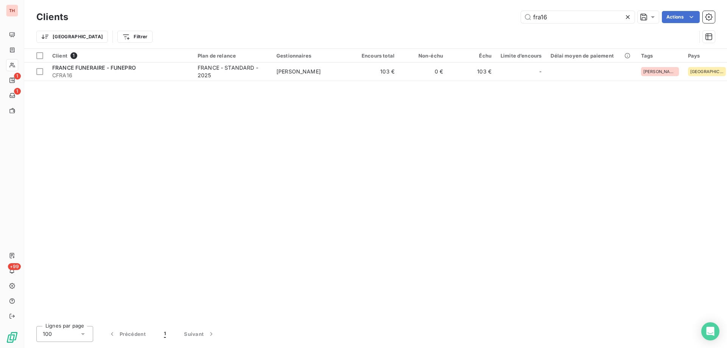
drag, startPoint x: 538, startPoint y: 16, endPoint x: 515, endPoint y: 17, distance: 23.5
click at [515, 16] on div "fra16 Actions" at bounding box center [396, 17] width 638 height 12
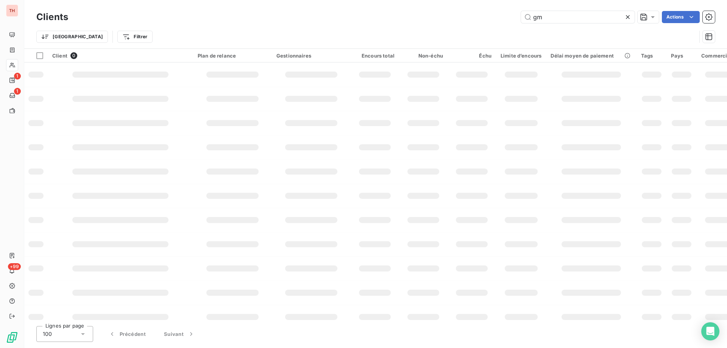
type input "g"
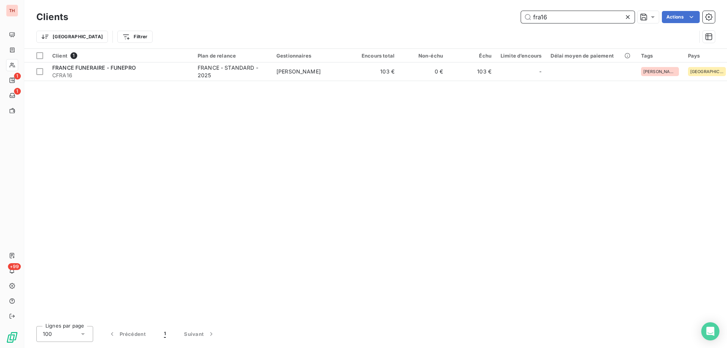
type input "fra16"
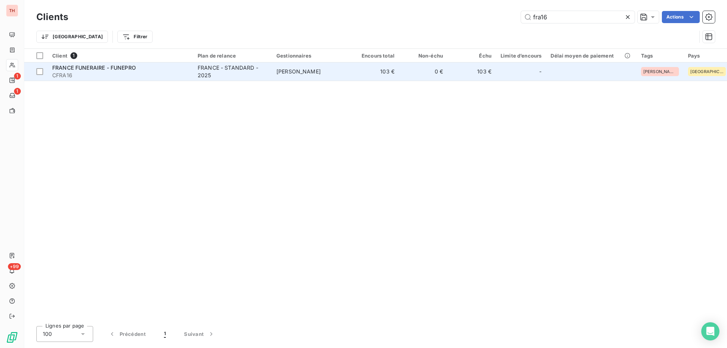
click at [266, 71] on div "FRANCE - STANDARD - 2025" at bounding box center [233, 71] width 70 height 15
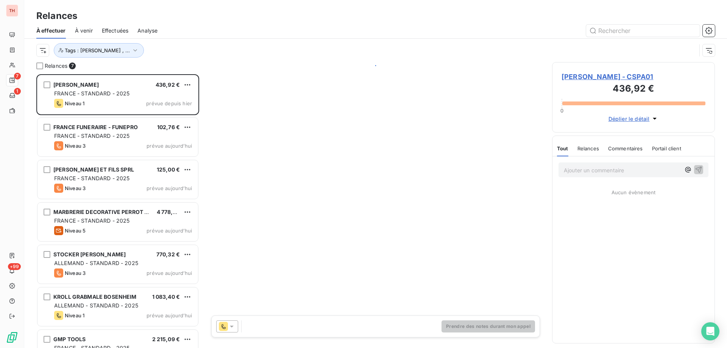
scroll to position [268, 157]
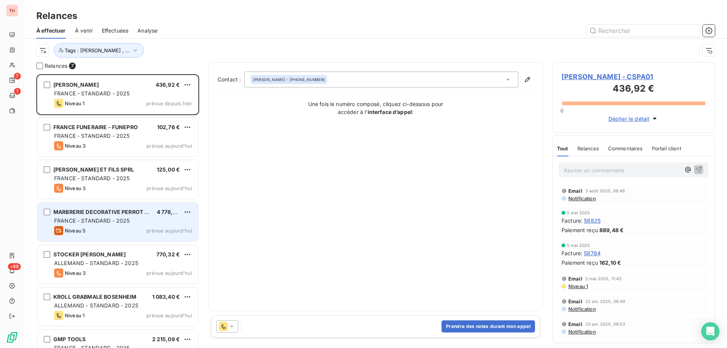
drag, startPoint x: 126, startPoint y: 235, endPoint x: 131, endPoint y: 235, distance: 5.4
click at [126, 235] on div "MARBRERIE DECORATIVE PERROT MOINGEO 4 778,40 € [GEOGRAPHIC_DATA] - STANDARD - 2…" at bounding box center [118, 222] width 161 height 39
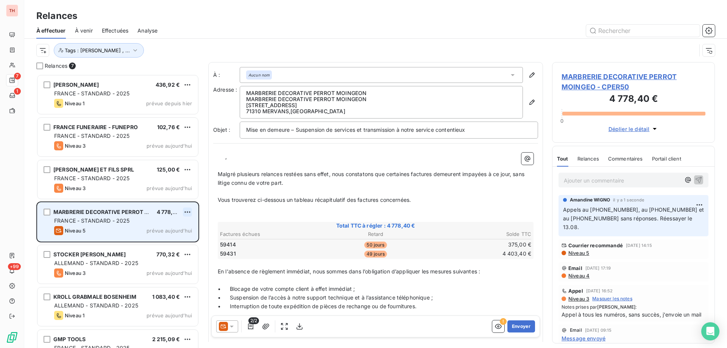
click at [189, 214] on html "TH 7 1 +99 Relances À effectuer À venir Effectuées Analyse Tags : [PERSON_NAME]…" at bounding box center [363, 174] width 727 height 348
drag, startPoint x: 168, startPoint y: 229, endPoint x: 186, endPoint y: 225, distance: 18.2
click at [168, 229] on div "Replanifier cette action" at bounding box center [155, 227] width 68 height 12
select select "7"
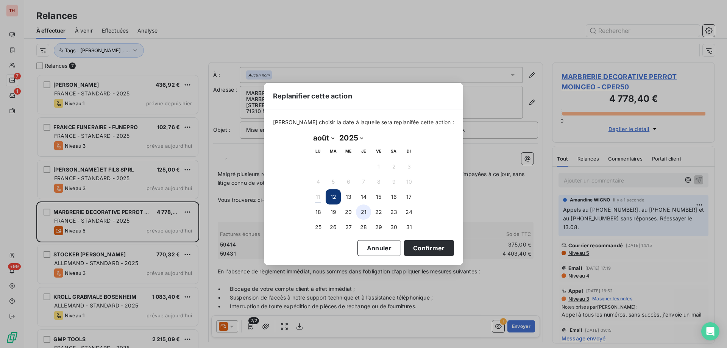
drag, startPoint x: 346, startPoint y: 192, endPoint x: 361, endPoint y: 208, distance: 22.2
click at [346, 192] on button "13" at bounding box center [348, 196] width 15 height 15
click at [396, 239] on div "[DATE] Month: janvier février mars avril mai juin juillet août septembre octobr…" at bounding box center [363, 184] width 117 height 114
click at [405, 245] on button "Confirmer" at bounding box center [429, 248] width 50 height 16
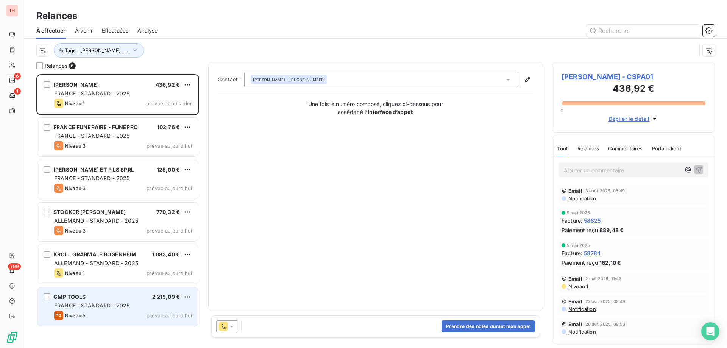
click at [137, 301] on div "GMP TOOLS 2 215,09 € FRANCE - STANDARD - 2025 Niveau 5 prévue [DATE]" at bounding box center [118, 307] width 161 height 39
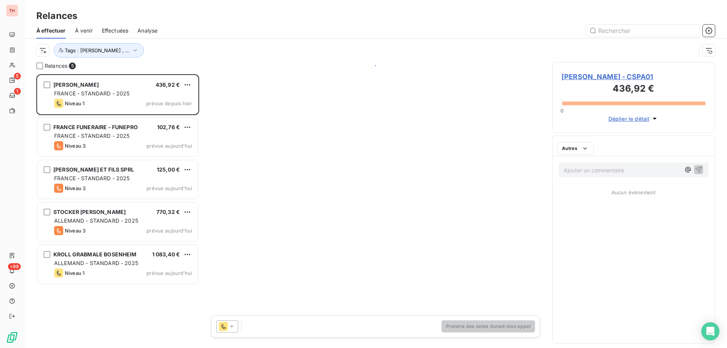
scroll to position [268, 157]
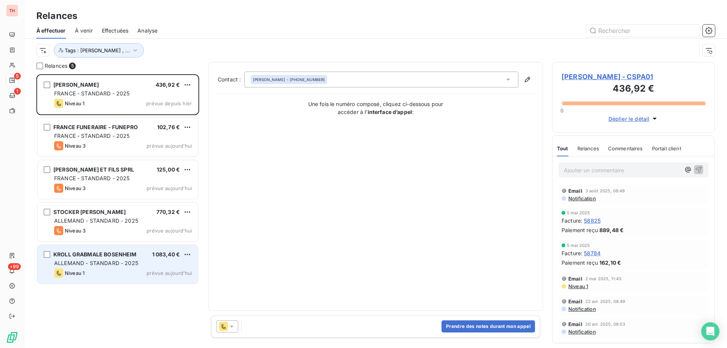
click at [140, 253] on div "KROLL GRABMALE BOSENHEIM 1 083,40 €" at bounding box center [123, 254] width 138 height 7
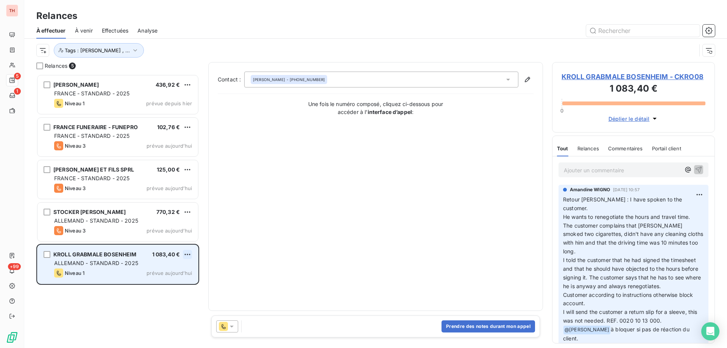
click at [189, 253] on html "TH 5 1 +99 Relances À effectuer À venir Effectuées Analyse Tags : [PERSON_NAME]…" at bounding box center [363, 174] width 727 height 348
click at [170, 267] on div "Replanifier cette action" at bounding box center [155, 270] width 68 height 12
select select "7"
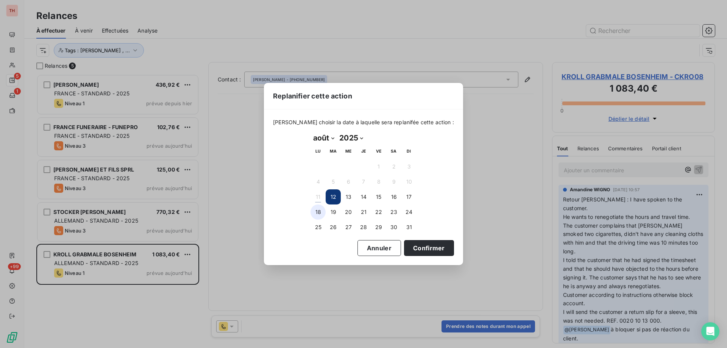
click at [322, 212] on button "18" at bounding box center [318, 212] width 15 height 15
click at [406, 243] on button "Confirmer" at bounding box center [429, 248] width 50 height 16
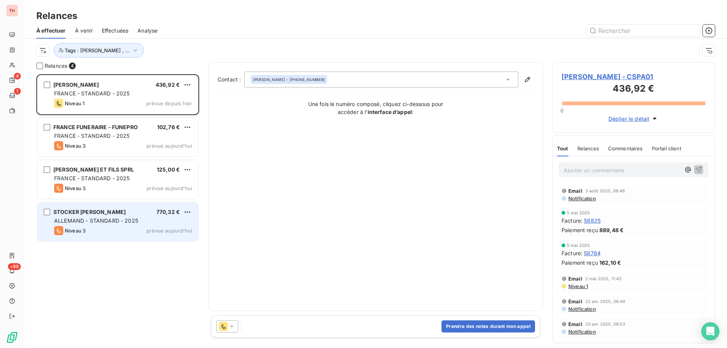
click at [148, 215] on div "STOCKER [PERSON_NAME] 770,32 €" at bounding box center [123, 212] width 138 height 7
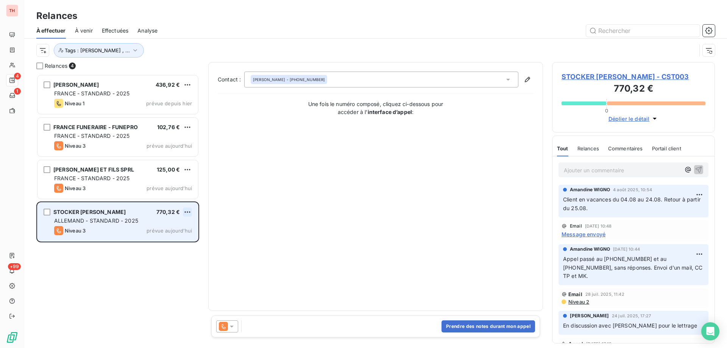
click at [189, 213] on html "TH 4 1 +99 Relances À effectuer À venir Effectuées Analyse Tags : [PERSON_NAME]…" at bounding box center [363, 174] width 727 height 348
drag, startPoint x: 176, startPoint y: 228, endPoint x: 196, endPoint y: 228, distance: 20.5
click at [175, 228] on div "Replanifier cette action" at bounding box center [155, 227] width 68 height 12
select select "7"
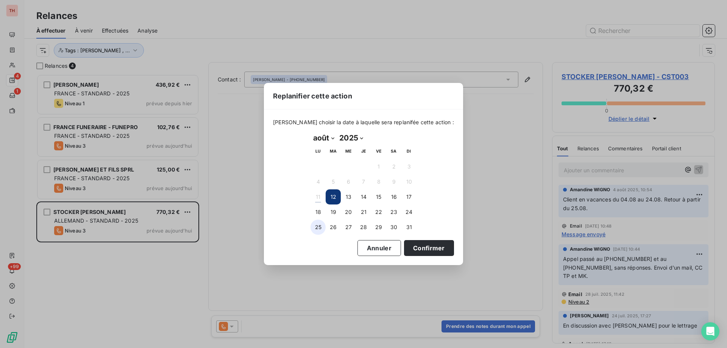
click at [322, 227] on button "25" at bounding box center [318, 227] width 15 height 15
click at [418, 244] on button "Confirmer" at bounding box center [429, 248] width 50 height 16
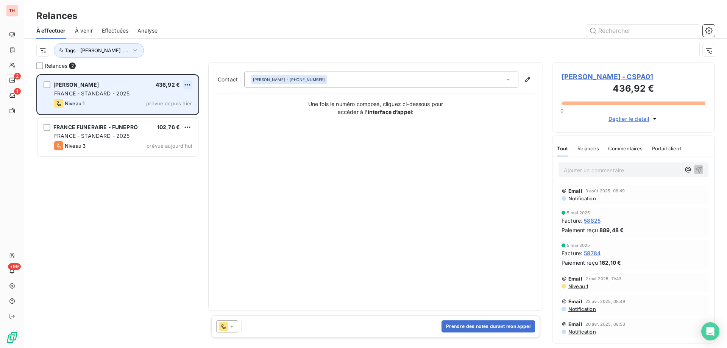
click at [183, 84] on div "[PERSON_NAME] 436,92 €" at bounding box center [123, 84] width 138 height 7
click at [188, 83] on html "TH 2 1 +99 Relances À effectuer À venir Effectuées Analyse Tags : [PERSON_NAME]…" at bounding box center [363, 174] width 727 height 348
click at [167, 99] on div "Replanifier cette action" at bounding box center [155, 100] width 68 height 12
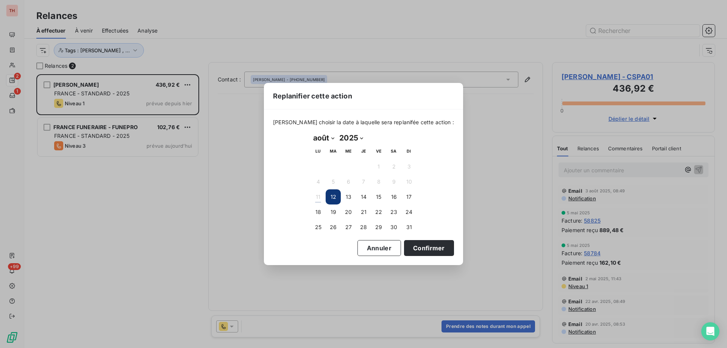
click at [332, 137] on select "janvier février mars avril mai juin juillet août septembre octobre novembre déc…" at bounding box center [324, 138] width 26 height 12
select select "8"
click at [311, 132] on select "janvier février mars avril mai juin juillet août septembre octobre novembre déc…" at bounding box center [324, 138] width 26 height 12
click at [322, 163] on button "1" at bounding box center [318, 166] width 15 height 15
click at [427, 247] on button "Confirmer" at bounding box center [429, 248] width 50 height 16
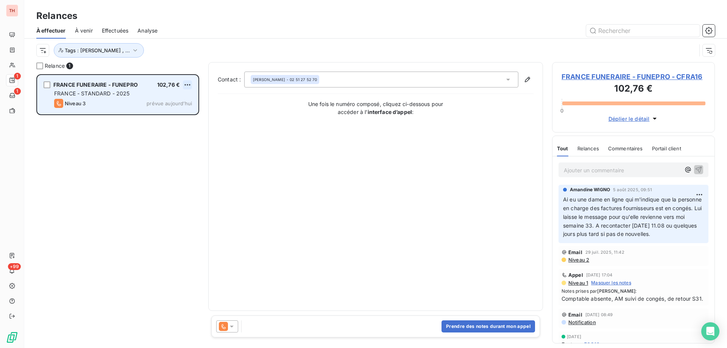
click at [192, 83] on html "TH 1 1 +99 Relances À effectuer À venir Effectuées Analyse Tags : [PERSON_NAME]…" at bounding box center [363, 174] width 727 height 348
click at [166, 101] on div "Replanifier cette action" at bounding box center [155, 100] width 68 height 12
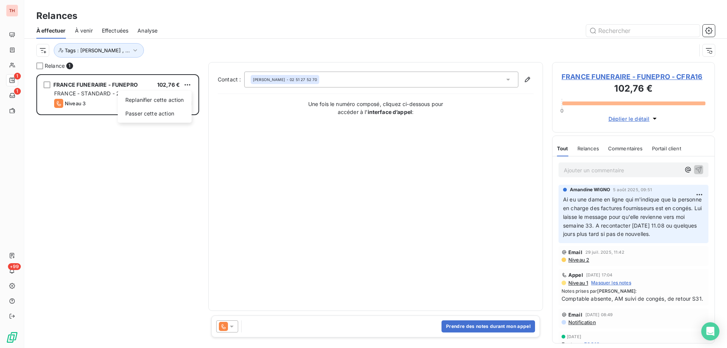
select select "7"
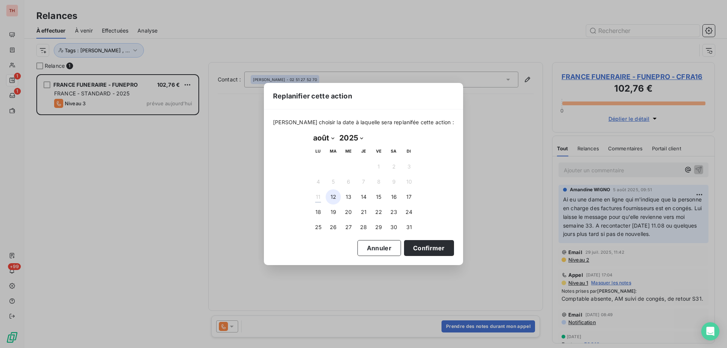
click at [338, 198] on button "12" at bounding box center [333, 196] width 15 height 15
click at [406, 243] on button "Confirmer" at bounding box center [429, 248] width 50 height 16
